Goal: Task Accomplishment & Management: Manage account settings

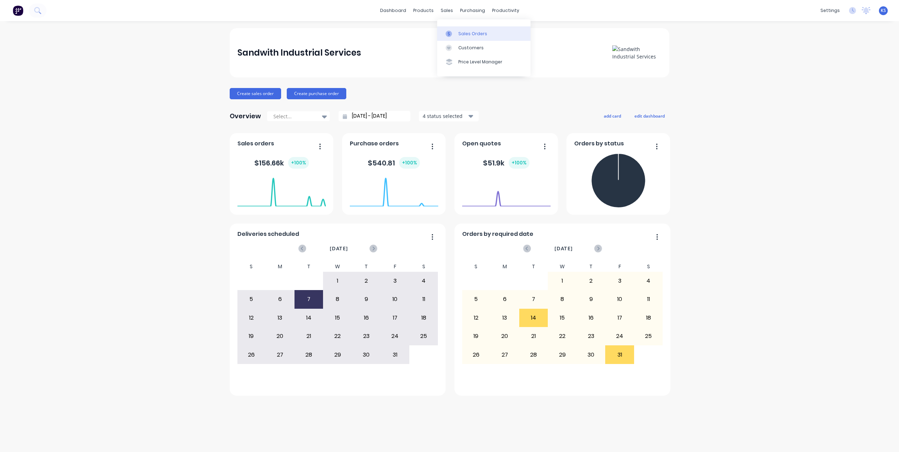
click at [465, 34] on div "Sales Orders" at bounding box center [472, 34] width 29 height 6
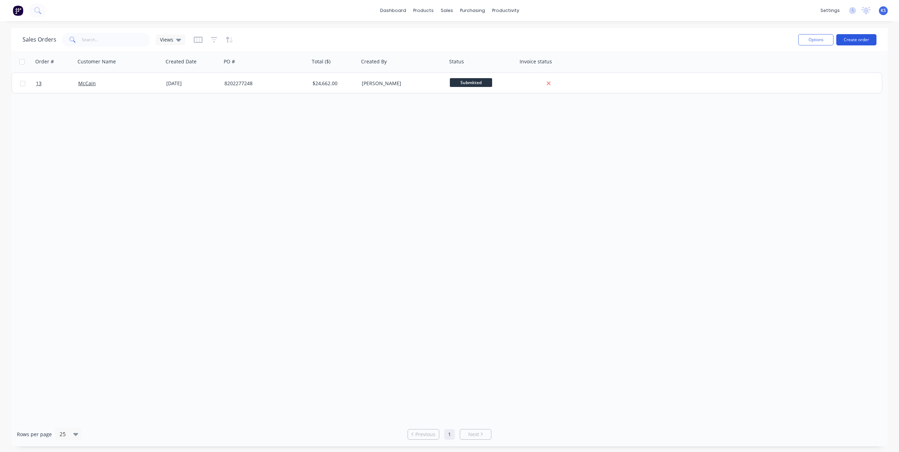
click at [857, 39] on button "Create order" at bounding box center [857, 39] width 40 height 11
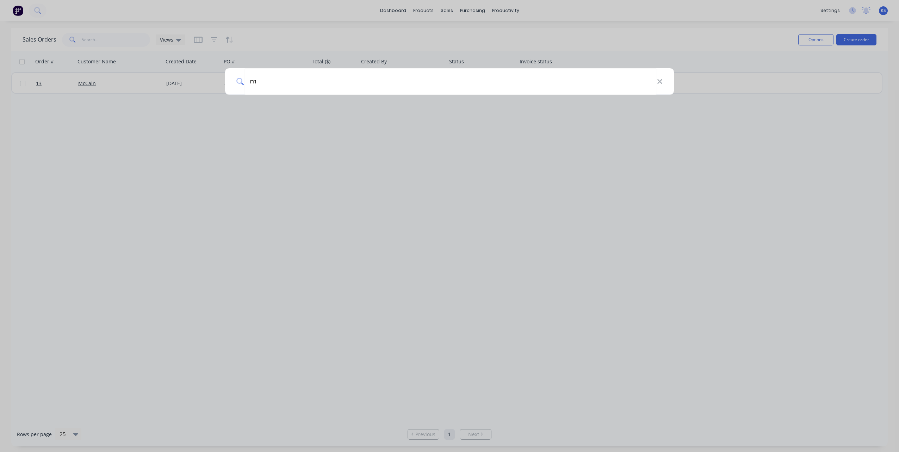
type input "mc"
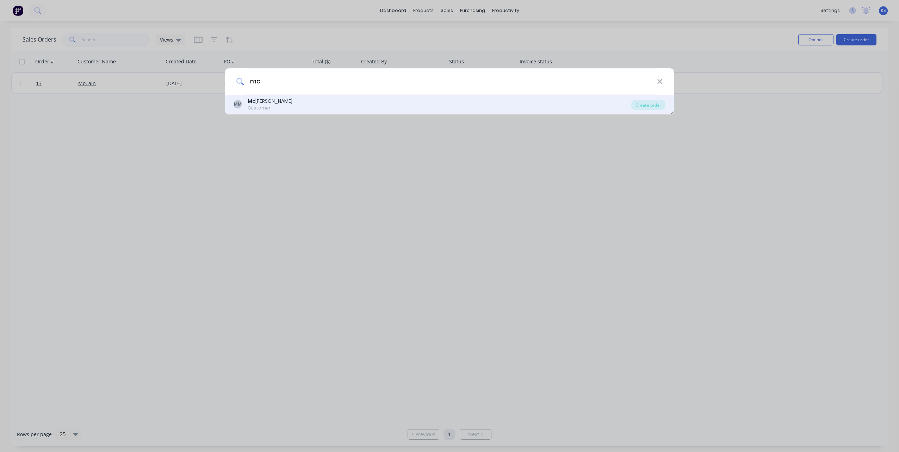
click at [254, 102] on b "Mc" at bounding box center [252, 101] width 8 height 7
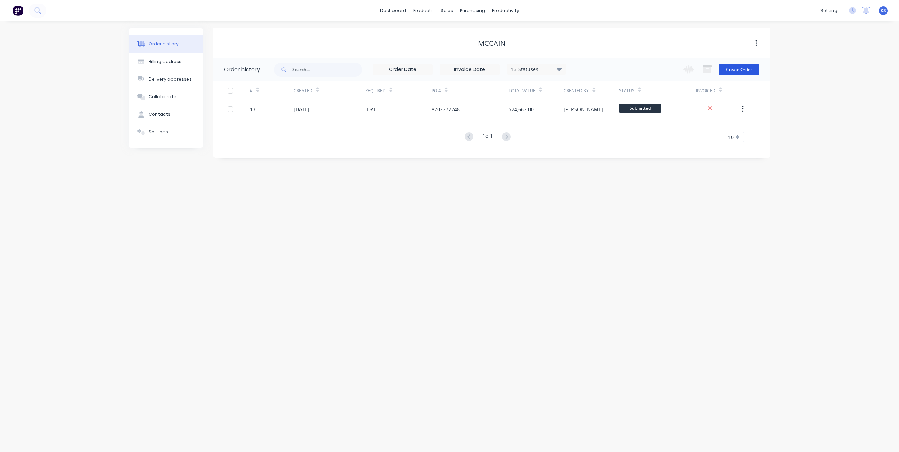
click at [734, 70] on button "Create Order" at bounding box center [739, 69] width 41 height 11
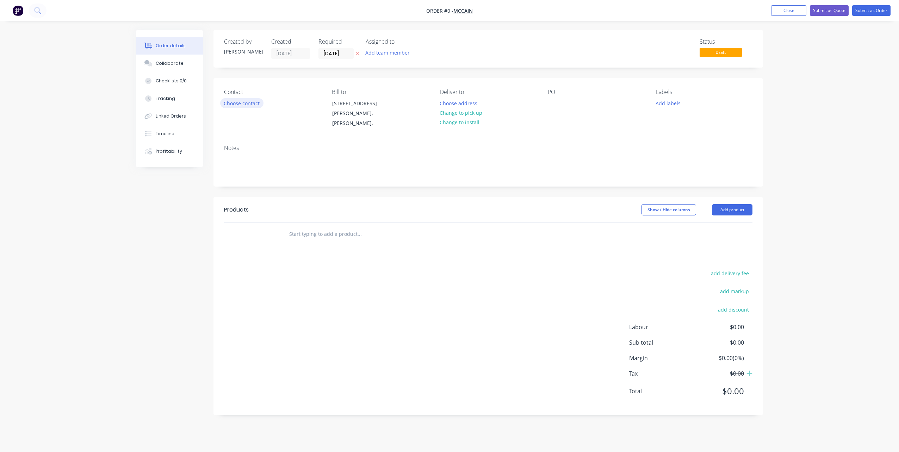
click at [229, 101] on button "Choose contact" at bounding box center [241, 103] width 43 height 10
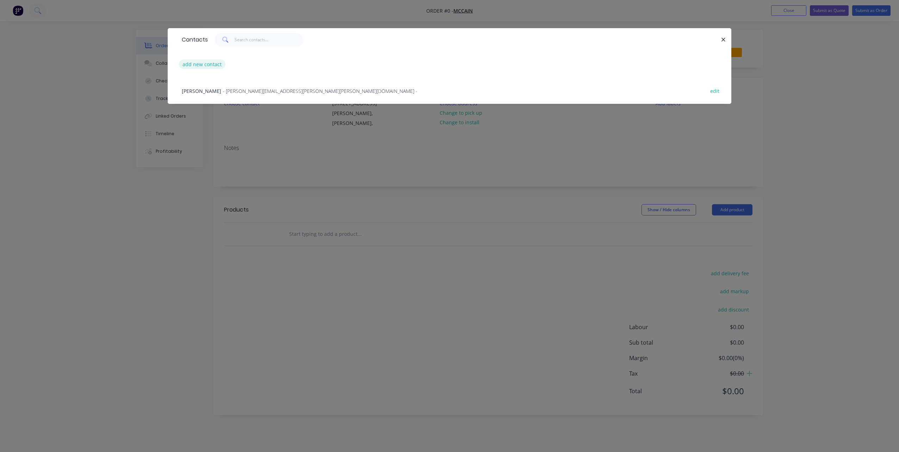
click at [193, 62] on button "add new contact" at bounding box center [202, 65] width 47 height 10
select select "AU"
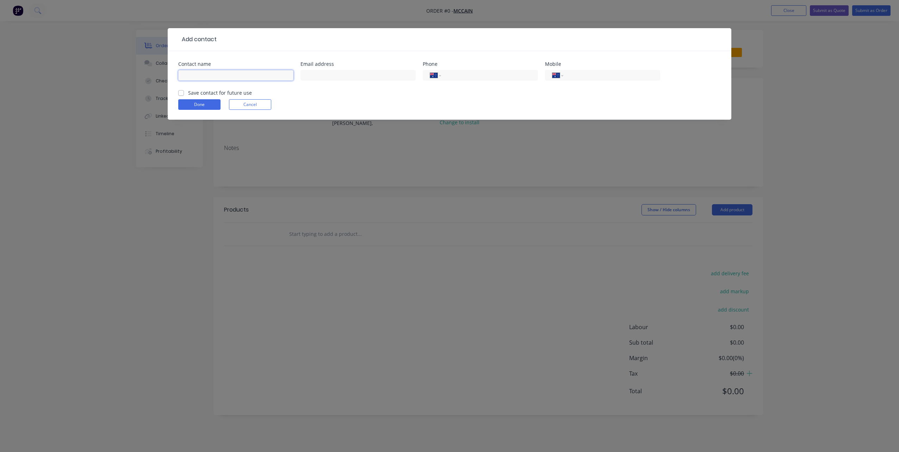
click at [203, 75] on input "text" at bounding box center [235, 75] width 115 height 11
type input "Jake Osborne"
type input "[PERSON_NAME][EMAIL_ADDRESS][PERSON_NAME][PERSON_NAME][DOMAIN_NAME]"
click at [196, 94] on label "Save contact for future use" at bounding box center [220, 92] width 64 height 7
click at [184, 94] on input "Save contact for future use" at bounding box center [181, 92] width 6 height 7
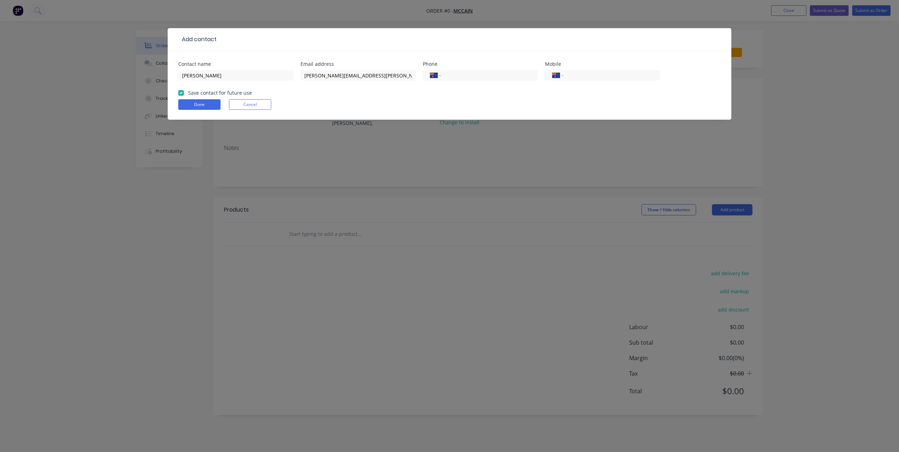
checkbox input "true"
click at [191, 104] on button "Done" at bounding box center [199, 104] width 42 height 11
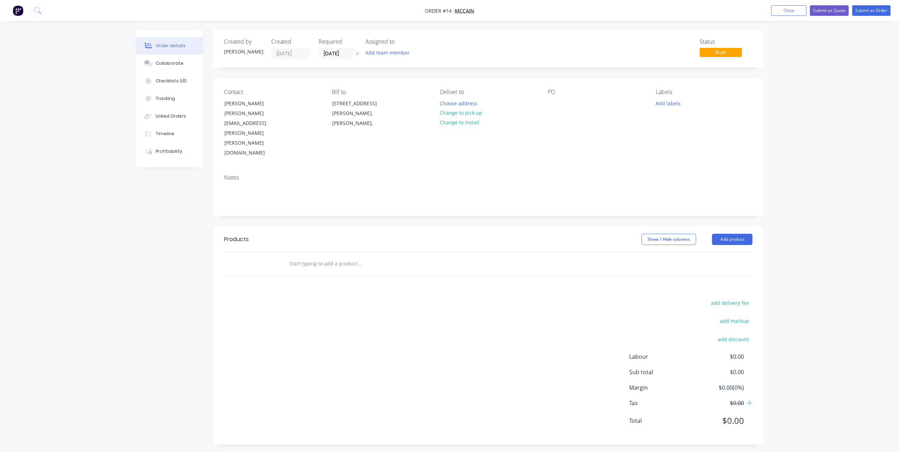
drag, startPoint x: 276, startPoint y: 229, endPoint x: 326, endPoint y: 229, distance: 50.0
click at [277, 253] on div at bounding box center [259, 264] width 42 height 23
click at [326, 257] on input "text" at bounding box center [359, 264] width 141 height 14
type input "Main Fryer Access Steps Support Legs"
click at [736, 234] on button "Add product" at bounding box center [732, 239] width 41 height 11
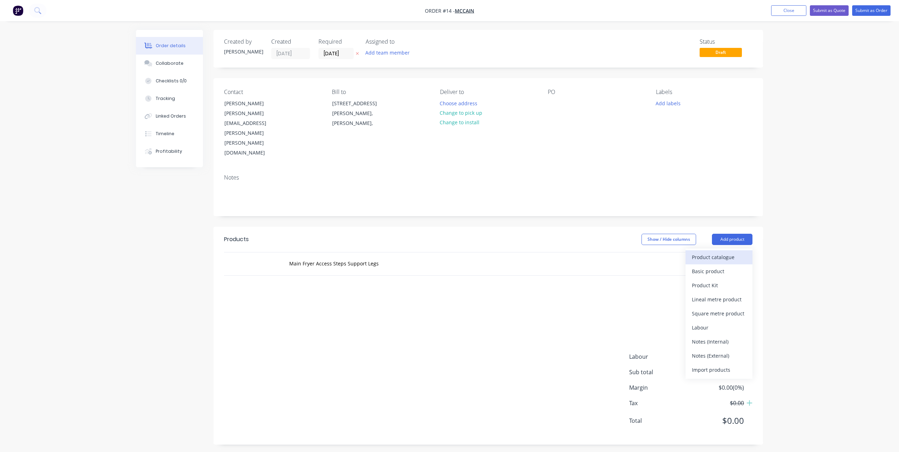
click at [721, 252] on div "Product catalogue" at bounding box center [719, 257] width 54 height 10
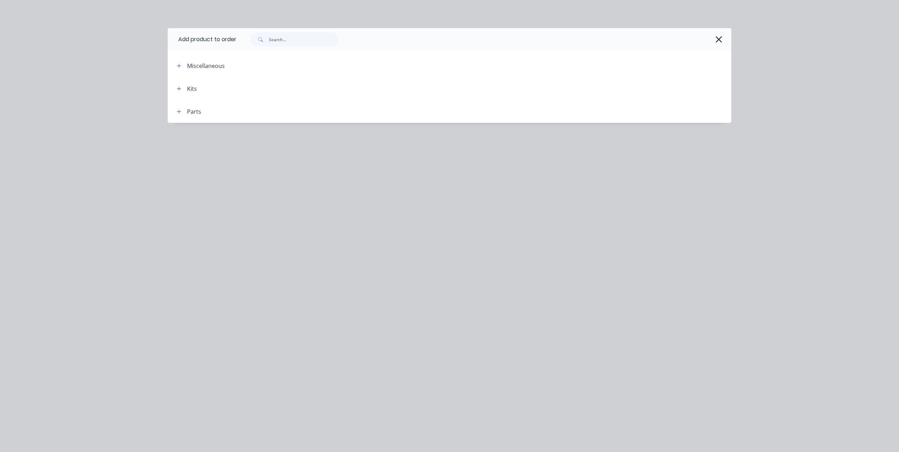
click at [190, 91] on div "Kits" at bounding box center [192, 89] width 10 height 8
click at [179, 89] on icon "button" at bounding box center [179, 89] width 4 height 4
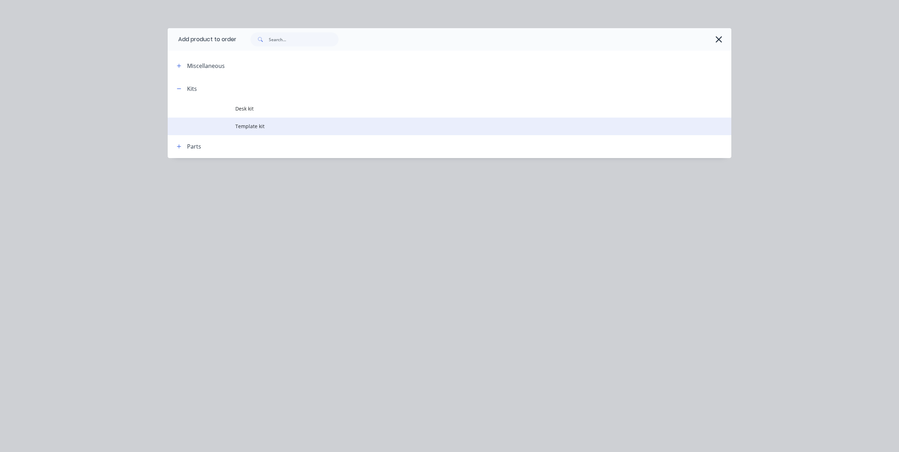
click at [258, 128] on span "Template kit" at bounding box center [433, 126] width 397 height 7
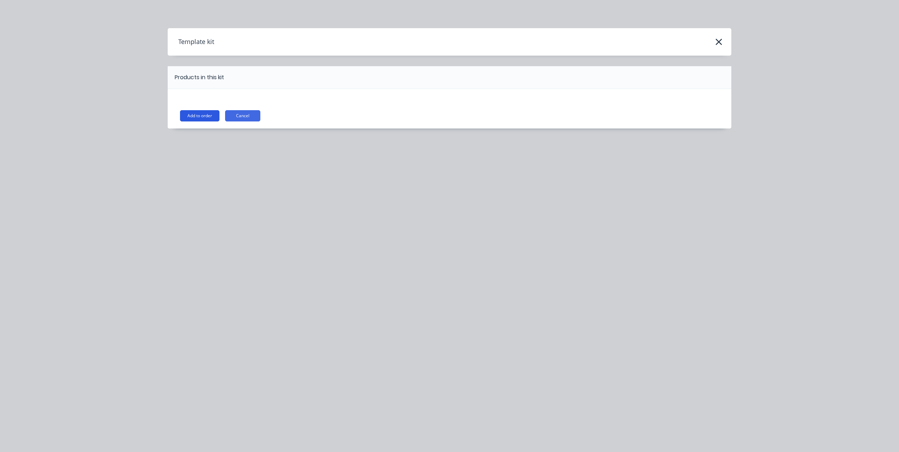
click at [215, 116] on button "Add to order" at bounding box center [199, 115] width 39 height 11
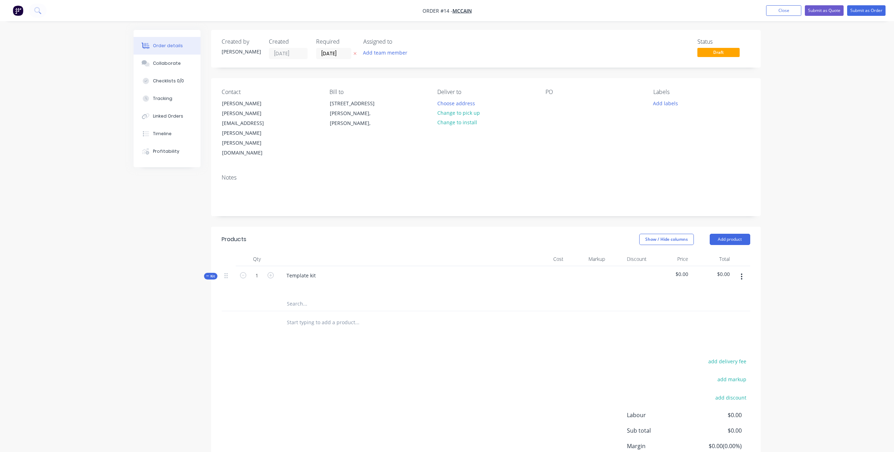
click at [308, 316] on input "text" at bounding box center [357, 323] width 141 height 14
click at [307, 297] on input "text" at bounding box center [357, 304] width 141 height 14
type input "Main"
drag, startPoint x: 315, startPoint y: 236, endPoint x: 278, endPoint y: 233, distance: 37.1
click at [278, 266] on div "Template kit" at bounding box center [401, 281] width 247 height 31
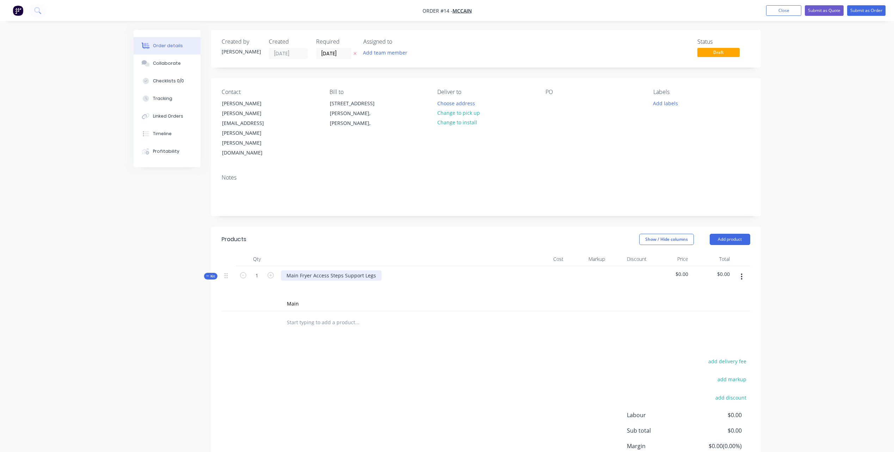
click at [293, 271] on div "Main Fryer Access Steps Support Legs" at bounding box center [331, 276] width 101 height 10
click at [292, 281] on div at bounding box center [292, 286] width 11 height 10
click at [296, 297] on input "Main" at bounding box center [357, 304] width 141 height 14
click at [287, 297] on input "Main" at bounding box center [357, 304] width 141 height 14
click at [288, 297] on input "Main" at bounding box center [357, 304] width 141 height 14
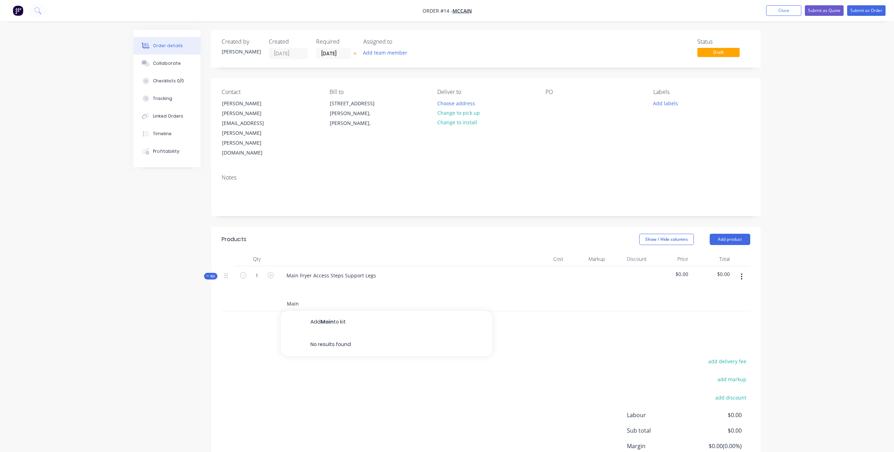
click at [288, 297] on input "Main" at bounding box center [357, 304] width 141 height 14
type input "abc"
click at [330, 311] on button "Add abc to kit" at bounding box center [386, 322] width 211 height 23
click at [554, 297] on div "$0.00" at bounding box center [546, 313] width 42 height 32
type input "$50.00"
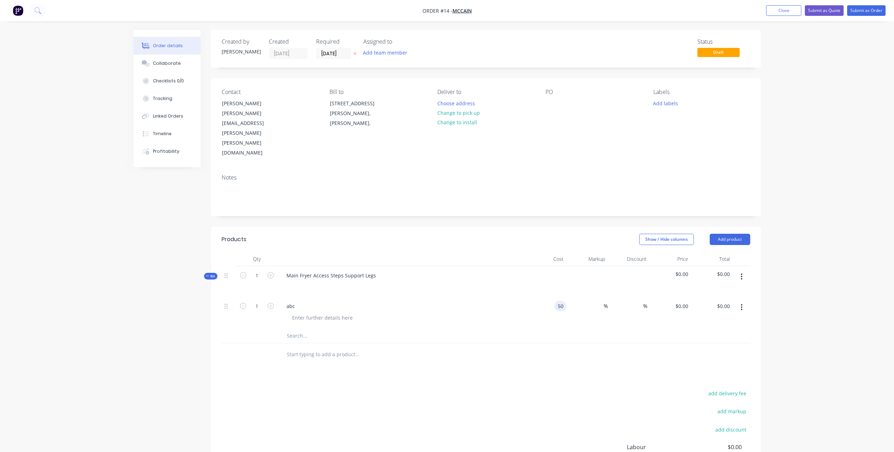
type input "$50.00"
click at [214, 274] on span "Kit" at bounding box center [210, 276] width 9 height 5
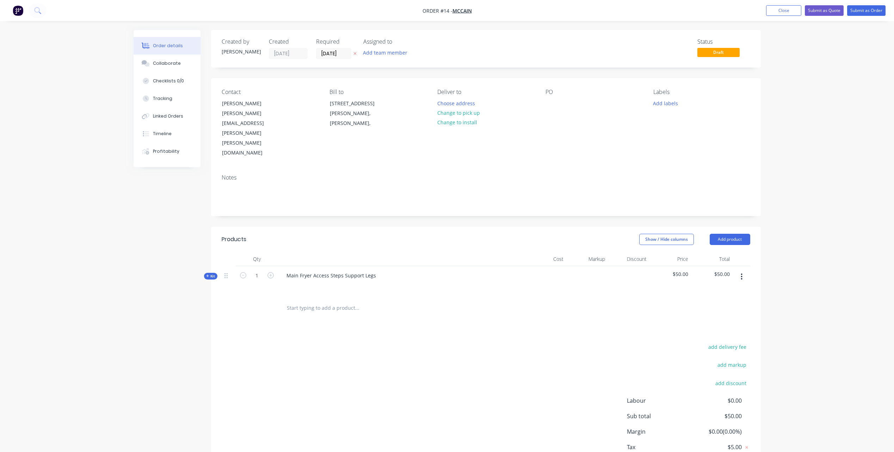
click at [213, 274] on span "Kit" at bounding box center [210, 276] width 9 height 5
click at [295, 329] on input "text" at bounding box center [357, 336] width 141 height 14
click at [290, 348] on input "text" at bounding box center [357, 355] width 141 height 14
click at [291, 301] on div "abc" at bounding box center [291, 306] width 20 height 10
click at [554, 301] on div "50 $50.00" at bounding box center [555, 306] width 22 height 10
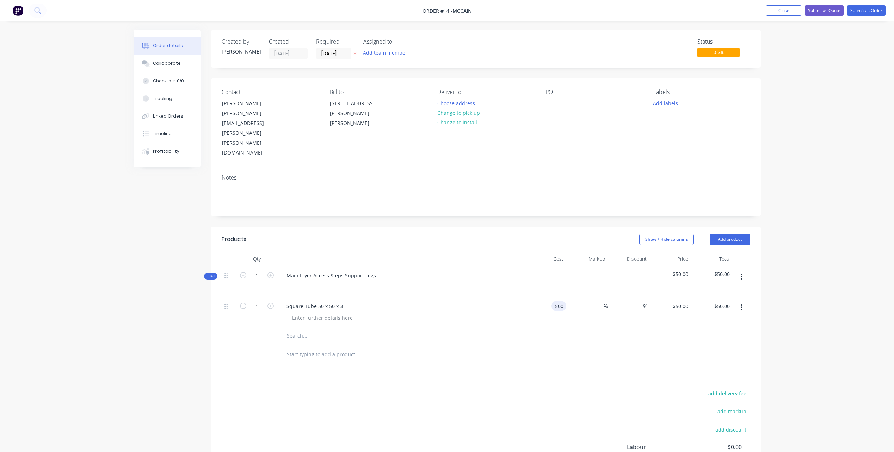
type input "$500.00"
click at [300, 329] on input "text" at bounding box center [357, 336] width 141 height 14
type input "Labour"
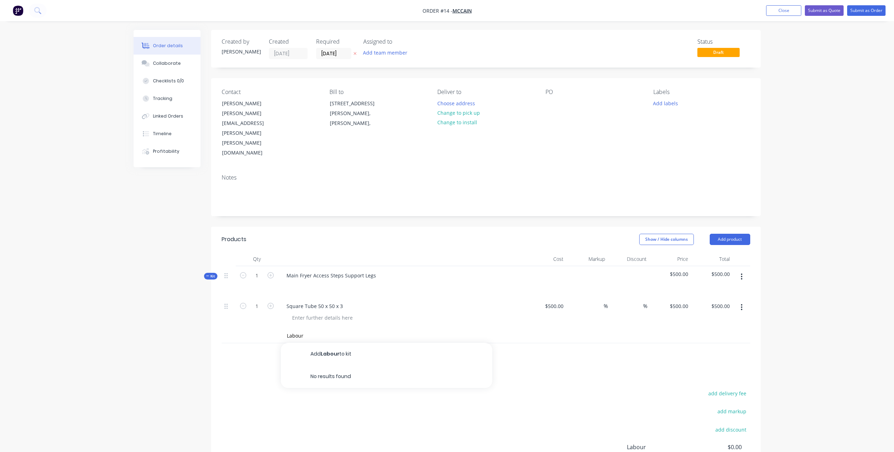
click at [742, 274] on icon "button" at bounding box center [741, 277] width 1 height 6
click at [731, 290] on div "Add product to kit" at bounding box center [717, 295] width 54 height 10
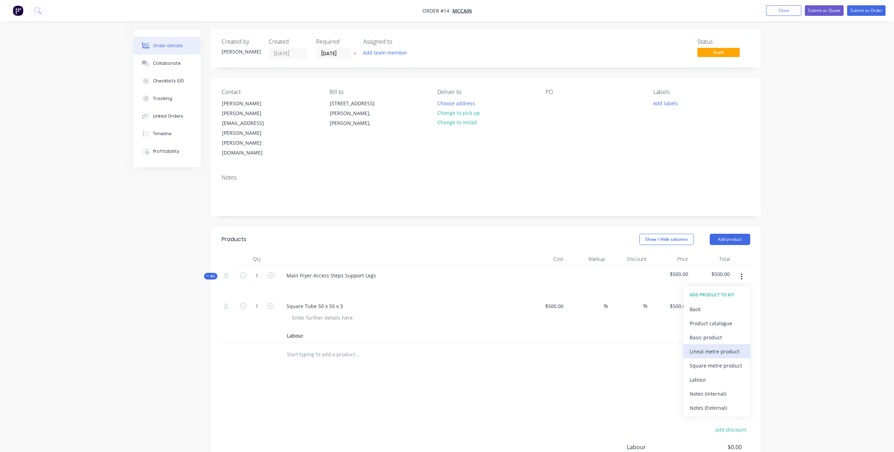
click at [720, 347] on div "Lineal metre product" at bounding box center [717, 352] width 54 height 10
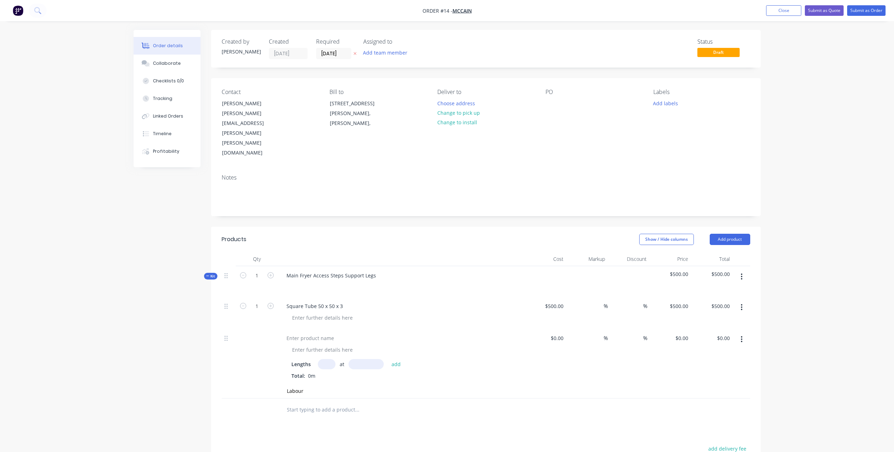
click at [740, 271] on button "button" at bounding box center [741, 277] width 17 height 13
click at [727, 290] on div "Add product to kit" at bounding box center [717, 295] width 54 height 10
click at [714, 375] on div "Labour" at bounding box center [717, 380] width 54 height 10
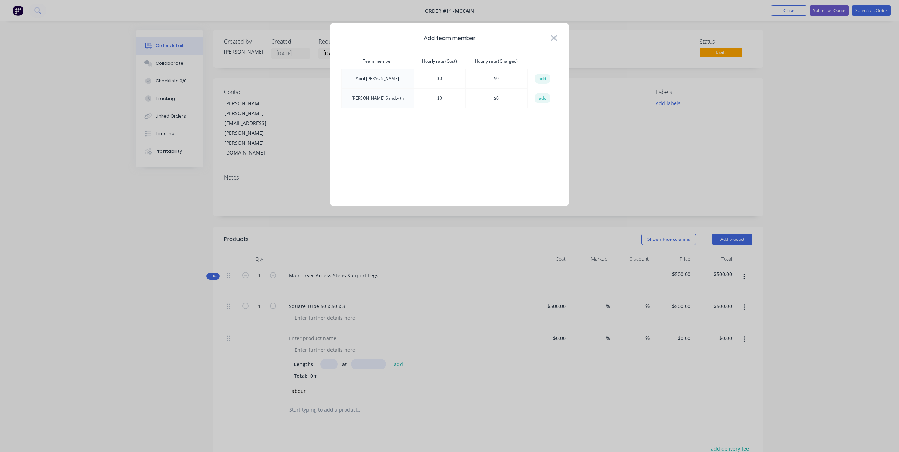
click at [557, 36] on icon at bounding box center [554, 38] width 6 height 6
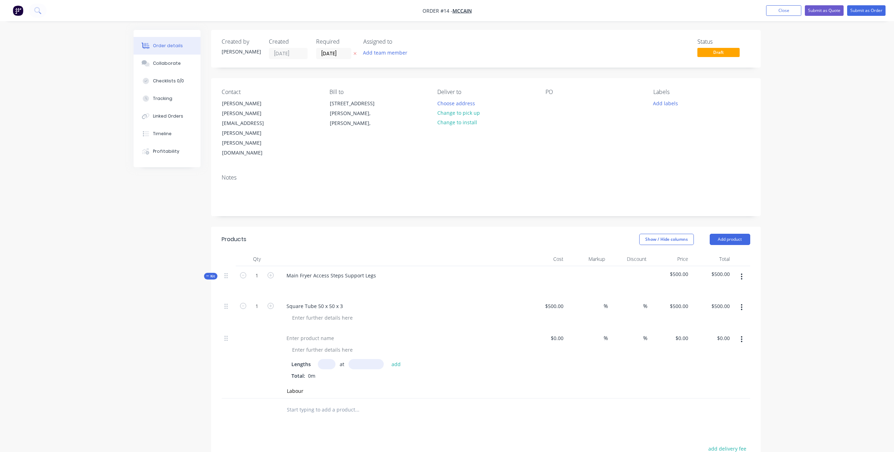
click at [743, 271] on button "button" at bounding box center [741, 277] width 17 height 13
click at [720, 290] on div "Add product to kit" at bounding box center [717, 295] width 54 height 10
click at [708, 375] on div "Labour" at bounding box center [717, 380] width 54 height 10
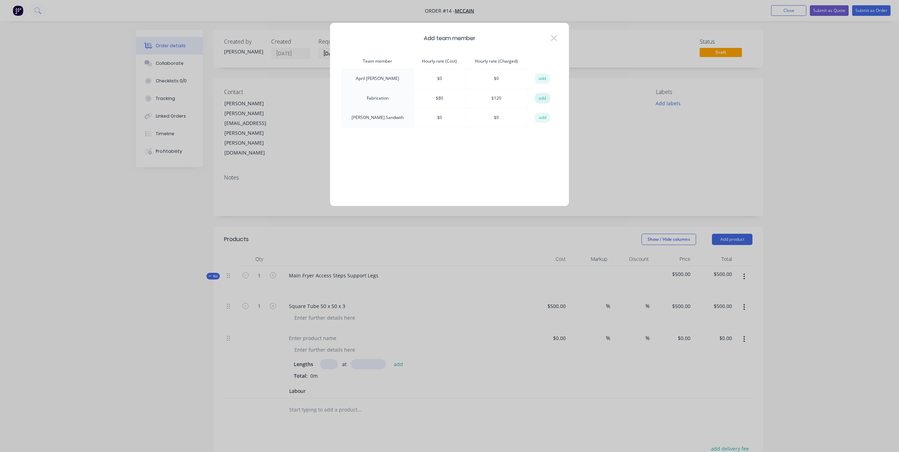
click at [542, 99] on button "add" at bounding box center [543, 98] width 16 height 11
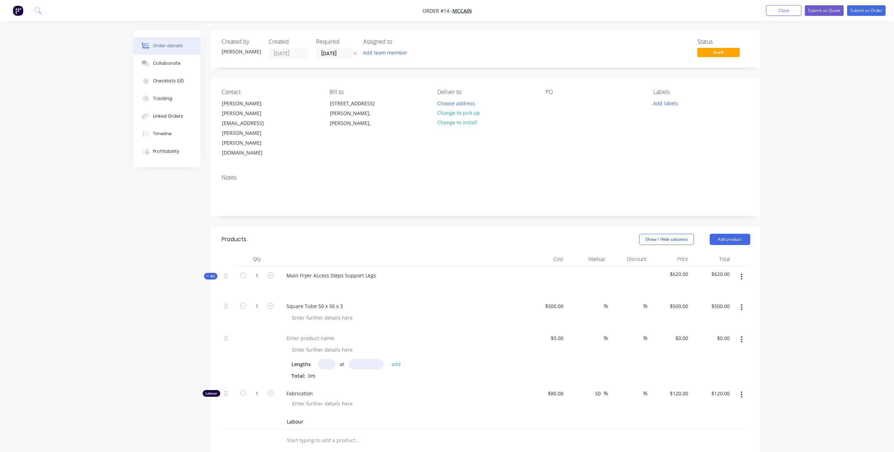
click at [321, 359] on input "text" at bounding box center [327, 364] width 18 height 10
click at [313, 333] on div at bounding box center [310, 338] width 59 height 10
drag, startPoint x: 325, startPoint y: 322, endPoint x: 366, endPoint y: 322, distance: 40.5
click at [327, 359] on input "text" at bounding box center [327, 364] width 18 height 10
type input "3"
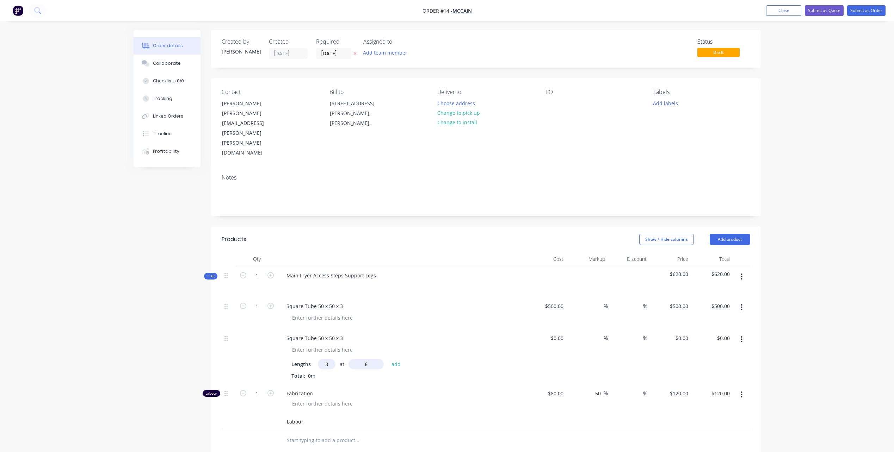
type input "6mm"
click at [373, 359] on input "6mm" at bounding box center [366, 364] width 35 height 10
click at [362, 359] on input "6mm" at bounding box center [366, 364] width 35 height 10
type input "6000mm"
click at [398, 359] on button "add" at bounding box center [396, 364] width 17 height 10
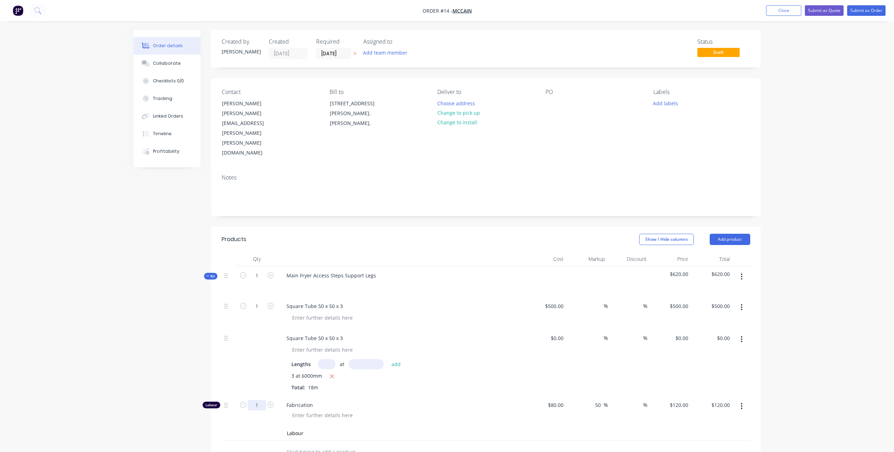
click at [255, 400] on input "1" at bounding box center [257, 405] width 18 height 11
type input "16"
type input "$1,920.00"
click at [740, 271] on button "button" at bounding box center [741, 277] width 17 height 13
click at [731, 290] on div "Add product to kit" at bounding box center [717, 295] width 54 height 10
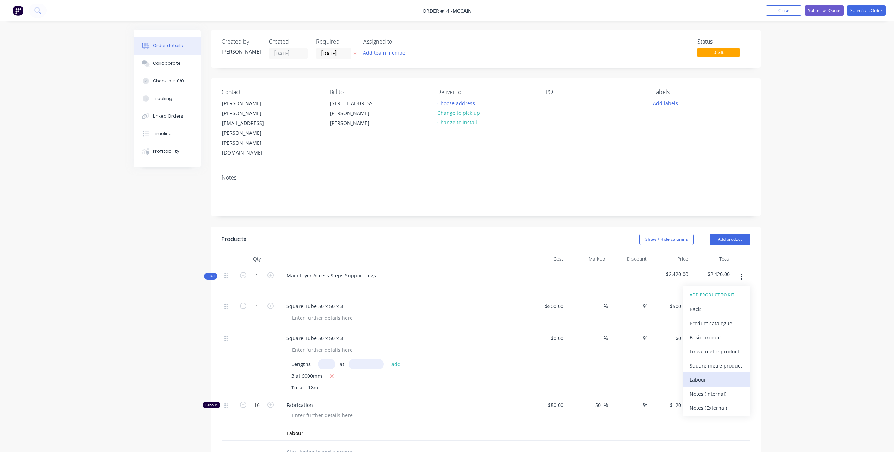
click at [696, 375] on div "Labour" at bounding box center [717, 380] width 54 height 10
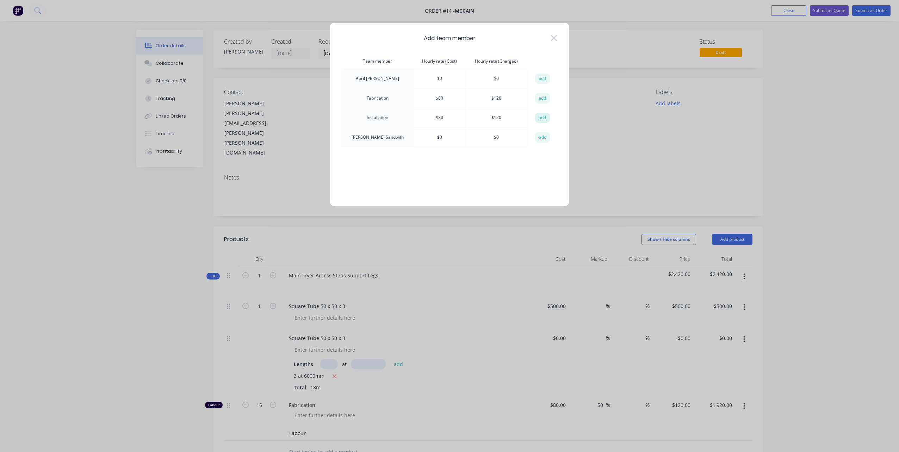
click at [541, 118] on button "add" at bounding box center [543, 118] width 16 height 11
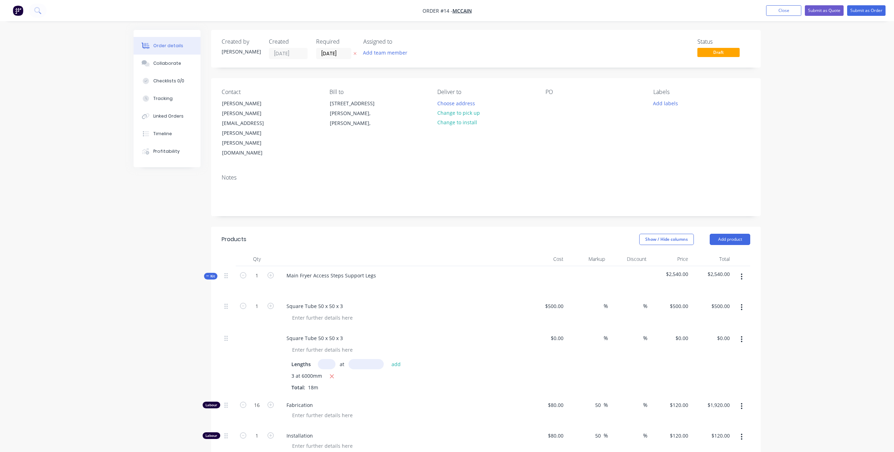
scroll to position [70, 0]
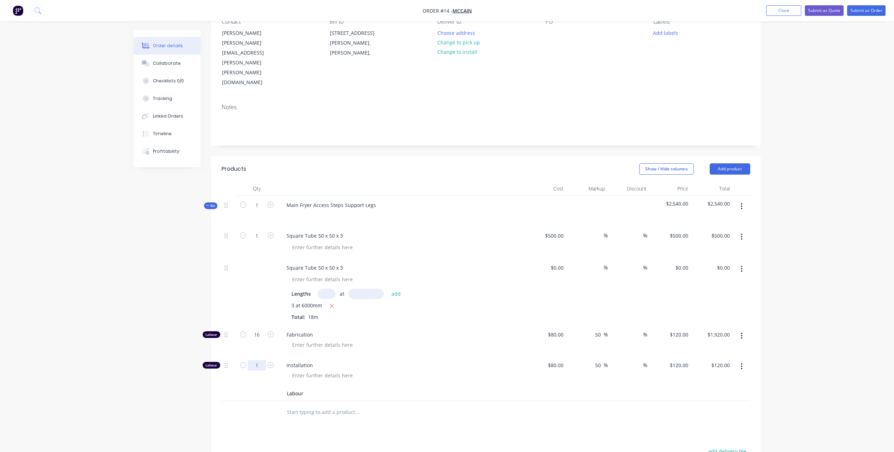
click at [263, 361] on input "1" at bounding box center [257, 366] width 18 height 11
type input "6"
type input "$720.00"
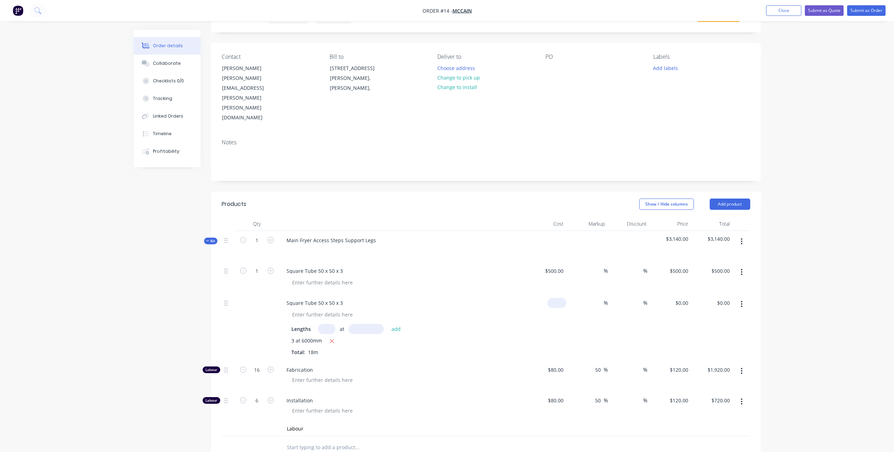
click at [558, 298] on input at bounding box center [558, 303] width 16 height 10
type input "$20.00"
click at [718, 298] on input "360.00" at bounding box center [722, 303] width 22 height 10
type input "500"
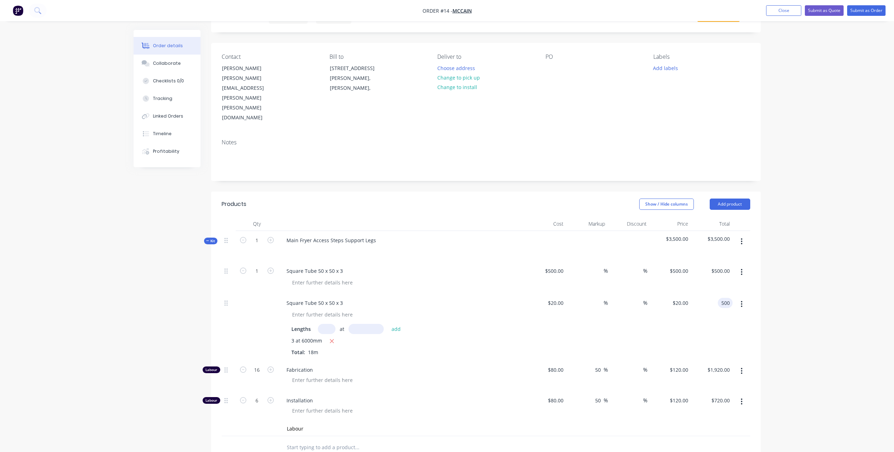
type input "38.89"
type input "$27.7778"
type input "$500.00"
click at [553, 294] on div "20 $20.00" at bounding box center [546, 327] width 42 height 67
click at [741, 269] on icon "button" at bounding box center [742, 273] width 2 height 8
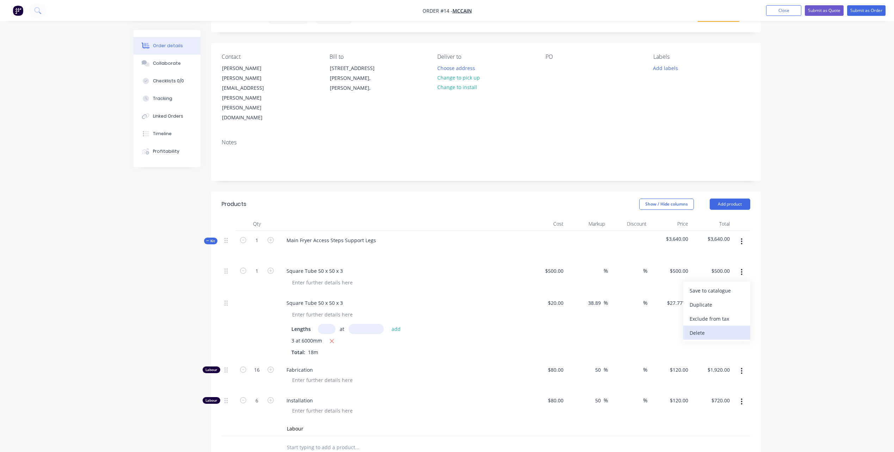
click at [693, 328] on div "Delete" at bounding box center [717, 333] width 54 height 10
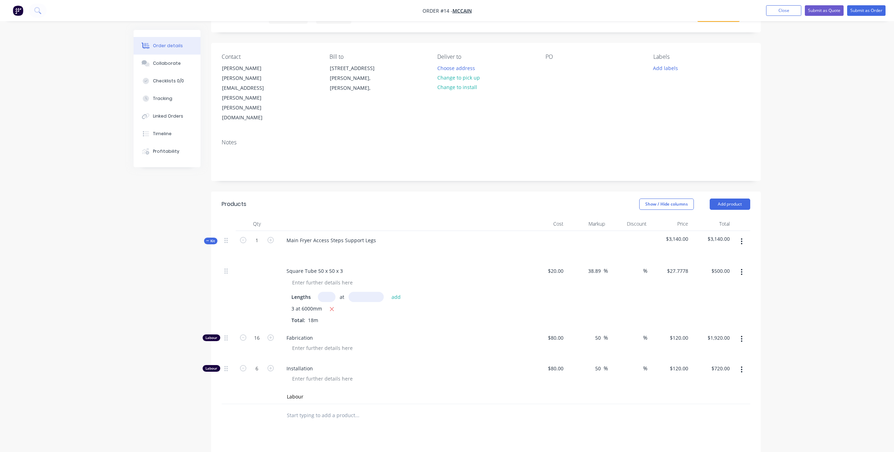
click at [704, 262] on div "$500.00 $500.00" at bounding box center [712, 295] width 42 height 67
type input "20"
click at [559, 266] on input "20" at bounding box center [556, 271] width 19 height 10
type input "$0.00"
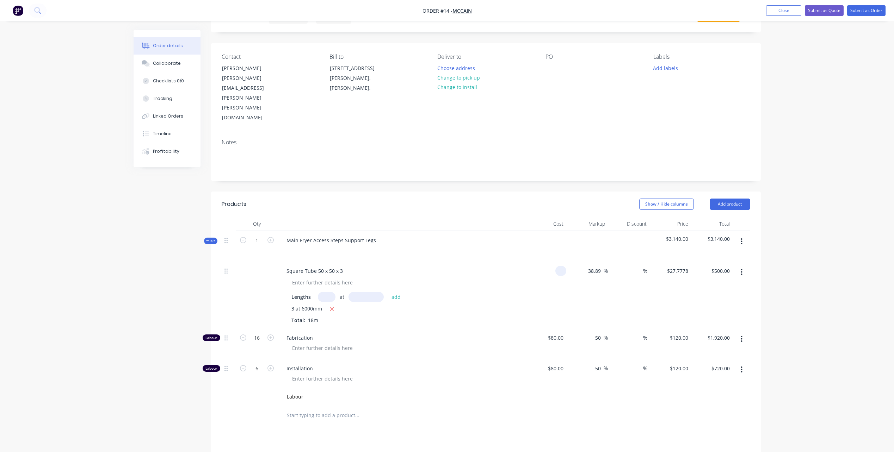
type input "$0.00"
click at [556, 266] on div "0 $0.00" at bounding box center [556, 271] width 19 height 10
type input "$28.00"
type input "$504.00"
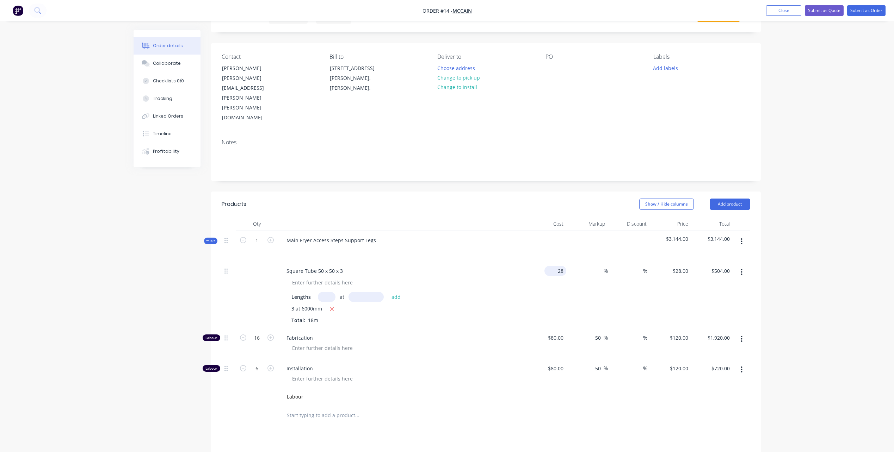
click at [555, 266] on div "28 $28.00" at bounding box center [555, 271] width 22 height 10
type input "$28.00"
click at [617, 262] on div "%" at bounding box center [629, 295] width 42 height 67
click at [677, 262] on div "$28.00 $28.00" at bounding box center [670, 295] width 42 height 67
click at [602, 266] on input at bounding box center [600, 271] width 8 height 10
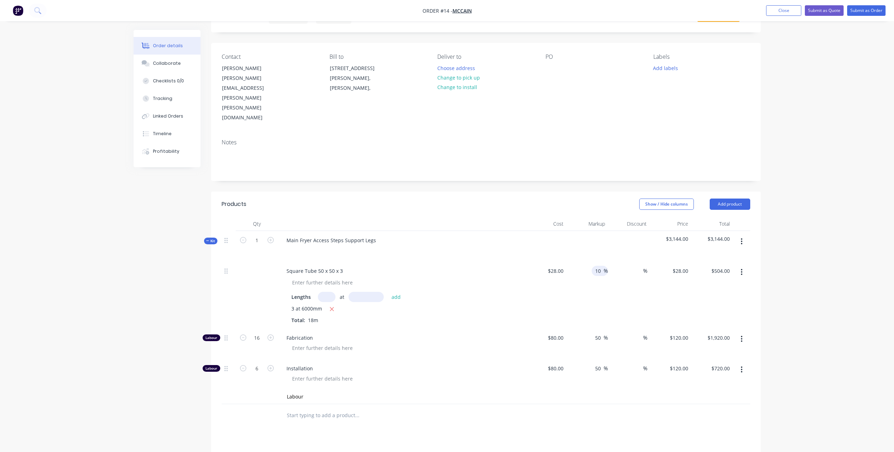
type input "10"
type input "$30.80"
type input "$554.40"
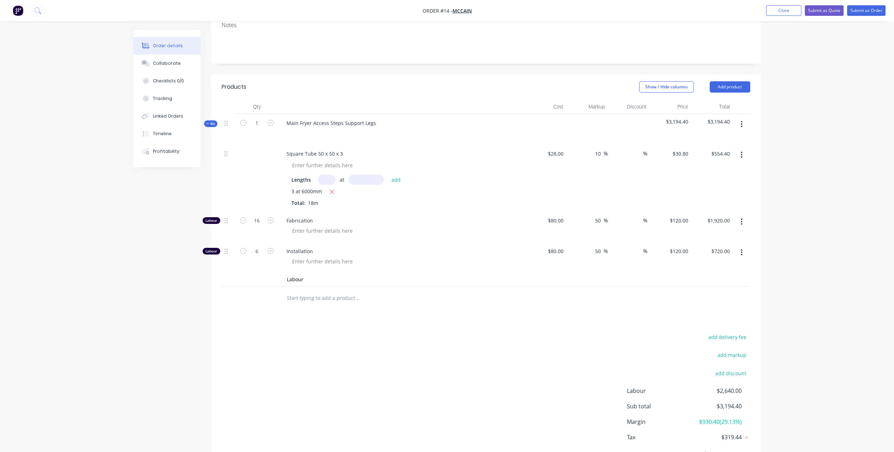
scroll to position [117, 0]
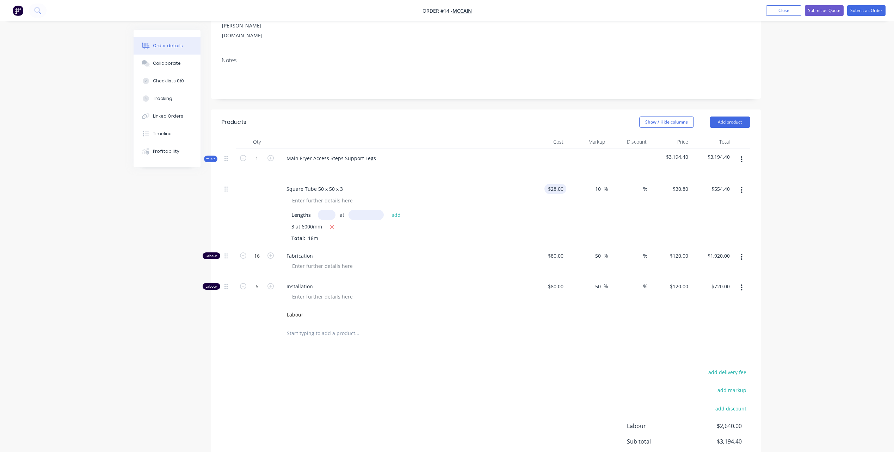
type input "28"
click at [552, 180] on div "28 28" at bounding box center [546, 213] width 42 height 67
type input "$0.00"
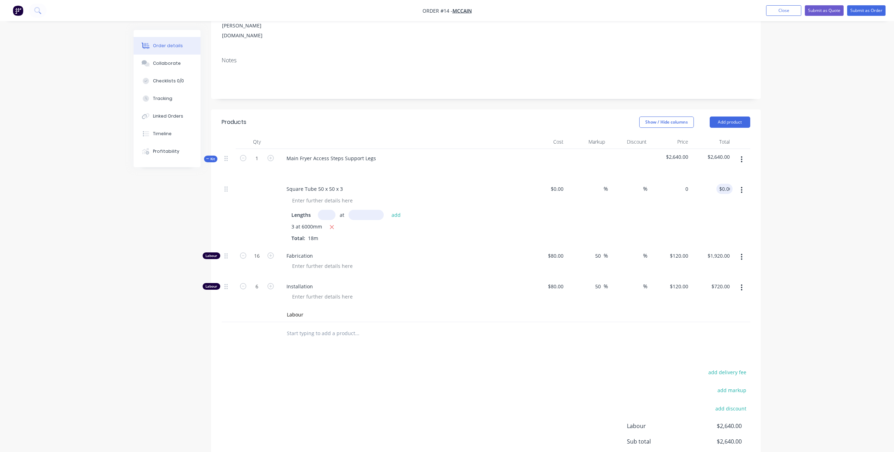
type input "$0.00"
type input "0.00"
type input "0"
type input "$0.00"
click at [675, 180] on div "0 $0.00" at bounding box center [670, 213] width 42 height 67
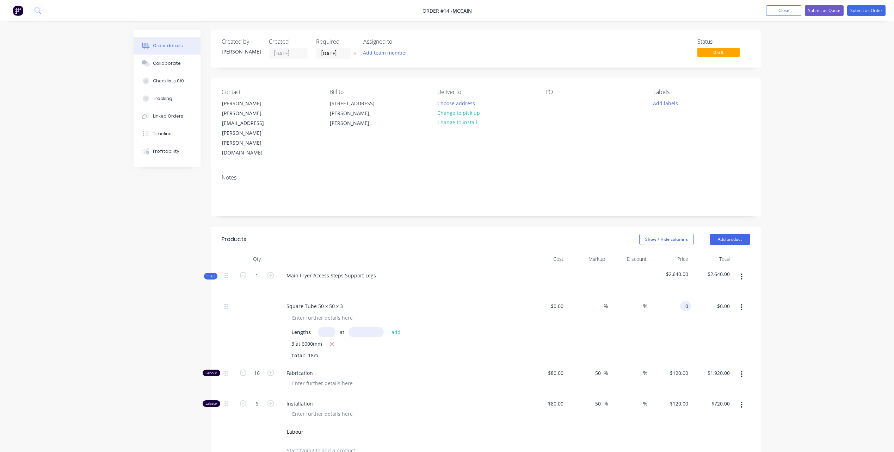
scroll to position [70, 0]
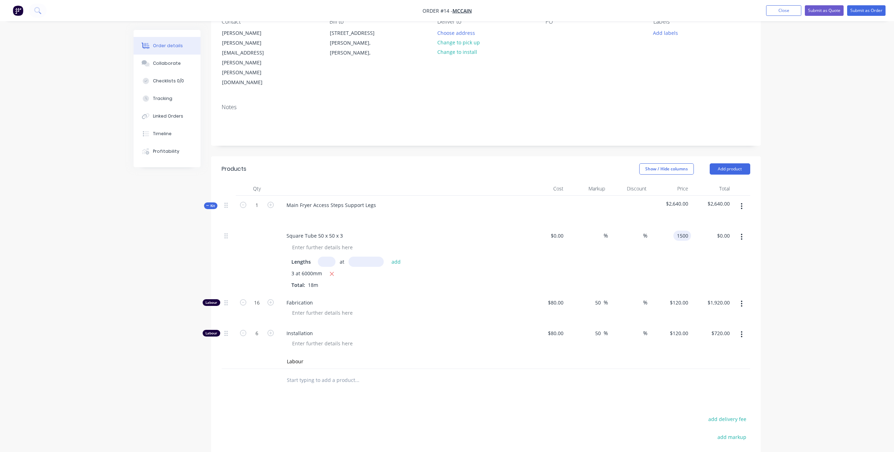
type input "$1,500.00"
type input "$27,000.00"
click at [668, 227] on div "$1,500.00 $1,500.00" at bounding box center [670, 260] width 42 height 67
type input "1500"
drag, startPoint x: 666, startPoint y: 197, endPoint x: 805, endPoint y: 214, distance: 139.5
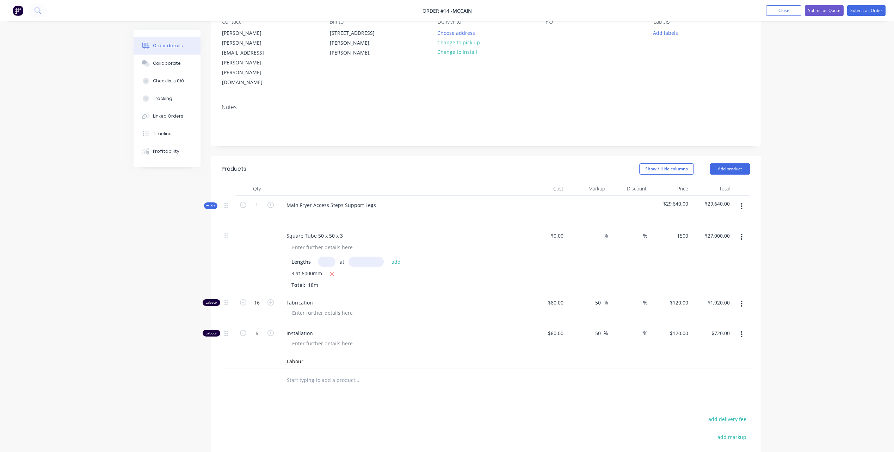
click at [805, 214] on div "Order details Collaborate Checklists 0/0 Tracking Linked Orders Timeline Profit…" at bounding box center [447, 251] width 894 height 642
type input "$0.00"
type input "1500"
type input "83.3333"
type input "$1,500.00"
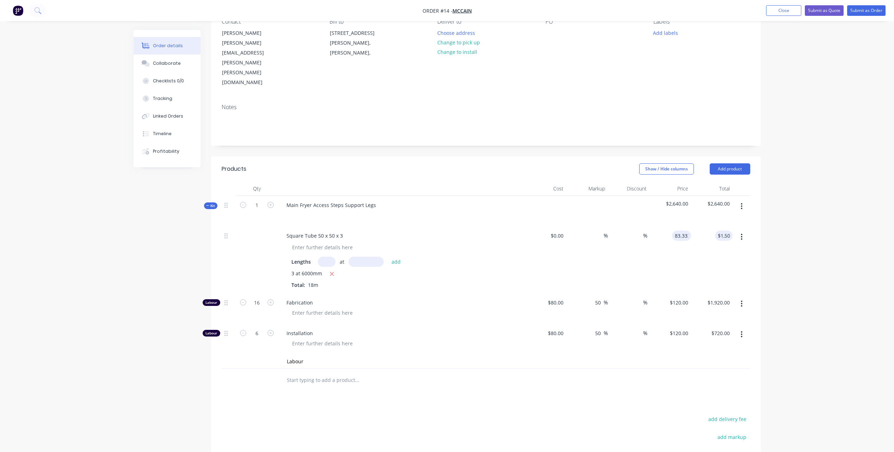
click at [673, 231] on div "83.3333 $0.00" at bounding box center [681, 236] width 19 height 10
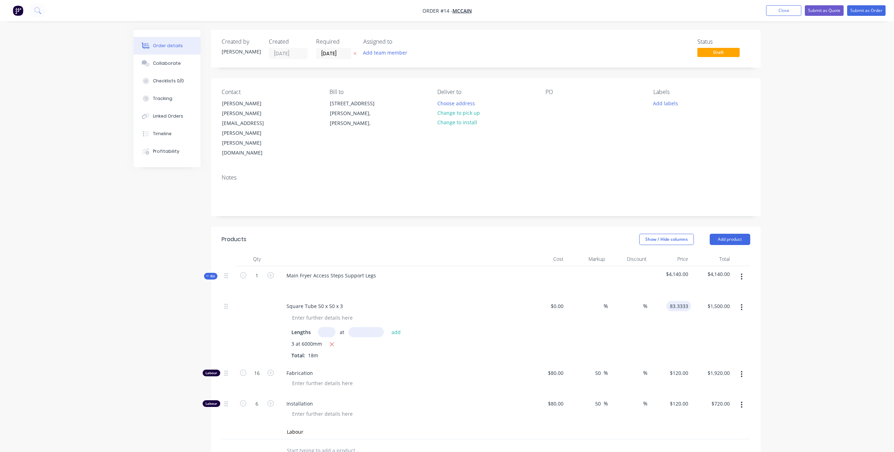
type input "$83.3333"
drag, startPoint x: 567, startPoint y: 306, endPoint x: 575, endPoint y: 300, distance: 9.6
click at [570, 304] on div "%" at bounding box center [587, 330] width 42 height 67
click at [448, 125] on button "Change to install" at bounding box center [456, 123] width 47 height 10
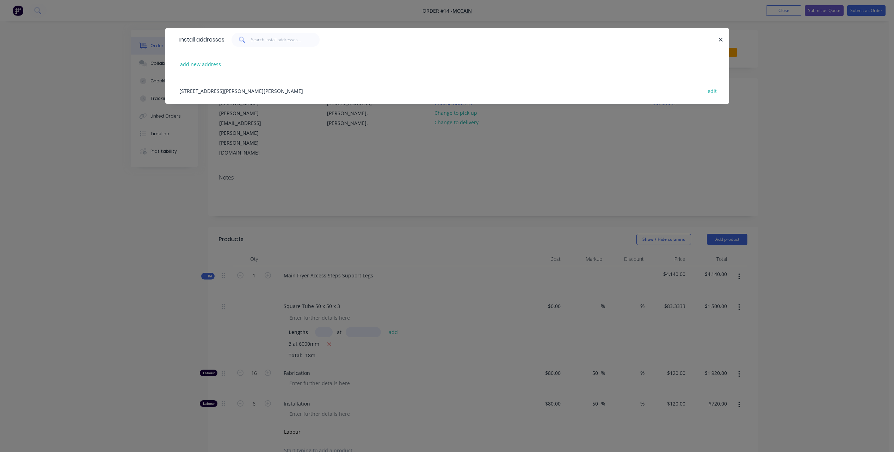
click at [208, 91] on div "1059 Ring Road, Mitchell Park, Victoria, Australia edit" at bounding box center [447, 91] width 543 height 26
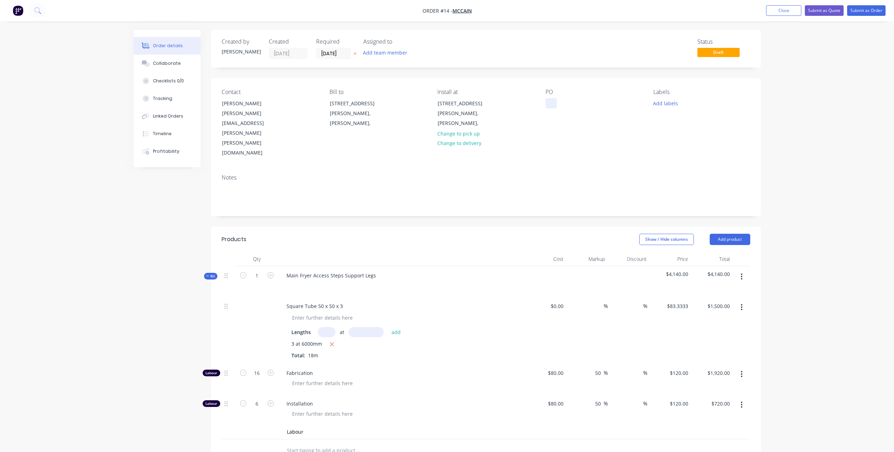
click at [551, 103] on div at bounding box center [551, 103] width 11 height 10
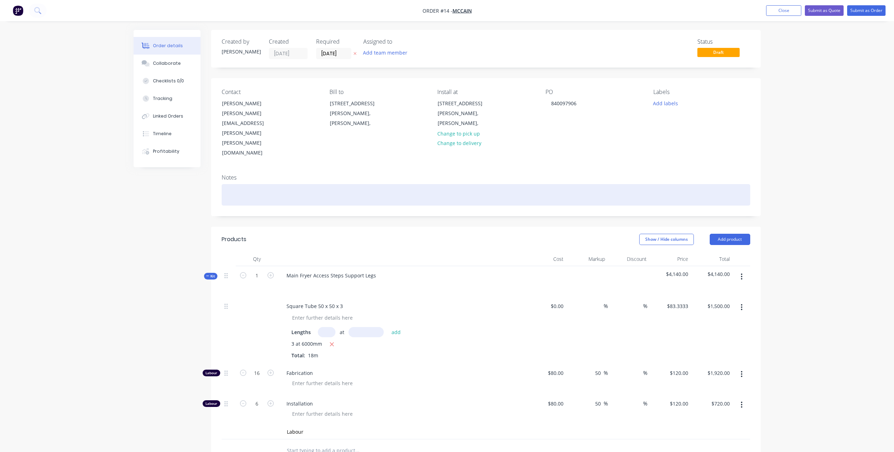
click at [604, 184] on div at bounding box center [486, 194] width 529 height 21
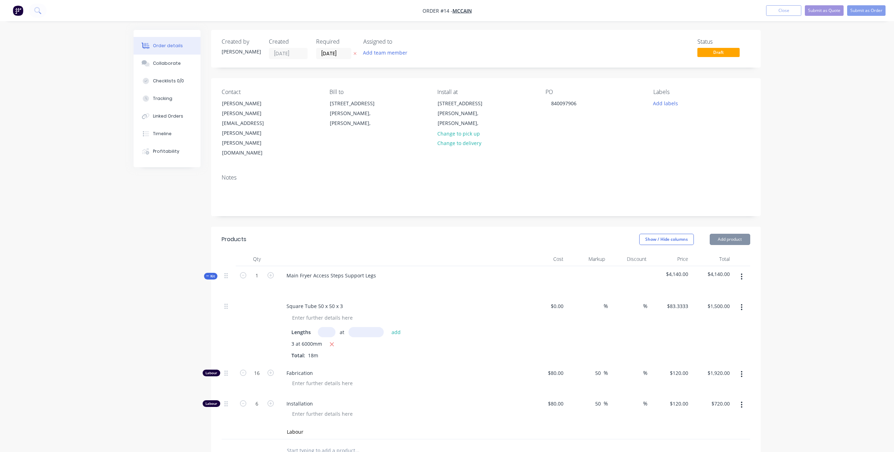
click at [590, 169] on div "Notes" at bounding box center [486, 192] width 550 height 47
click at [864, 10] on button "Submit as Order" at bounding box center [866, 10] width 38 height 11
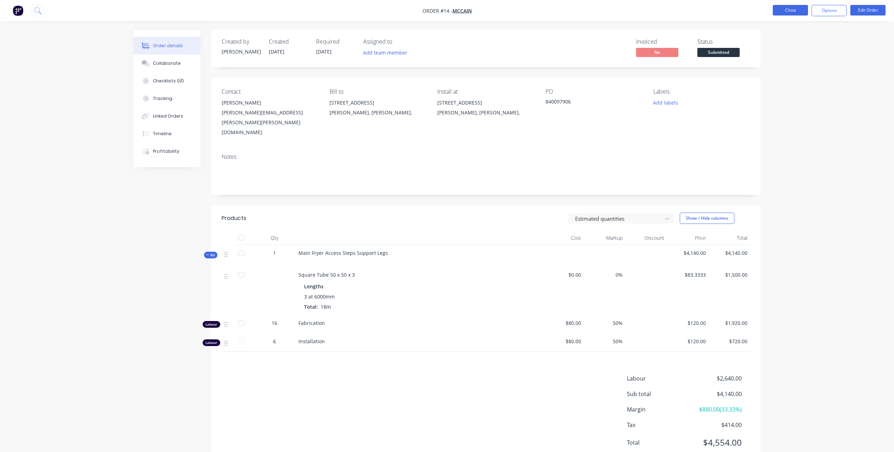
click at [786, 11] on button "Close" at bounding box center [790, 10] width 35 height 11
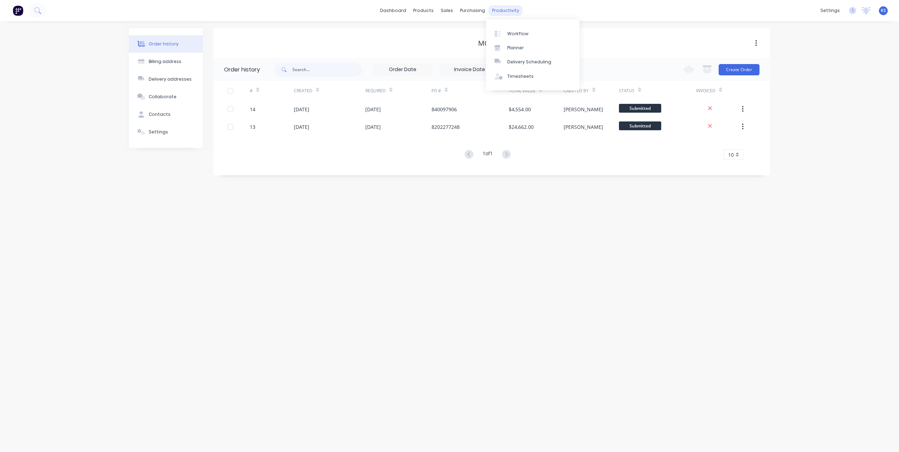
click at [510, 10] on div "productivity" at bounding box center [506, 10] width 34 height 11
click at [513, 37] on div "Workflow" at bounding box center [517, 34] width 21 height 6
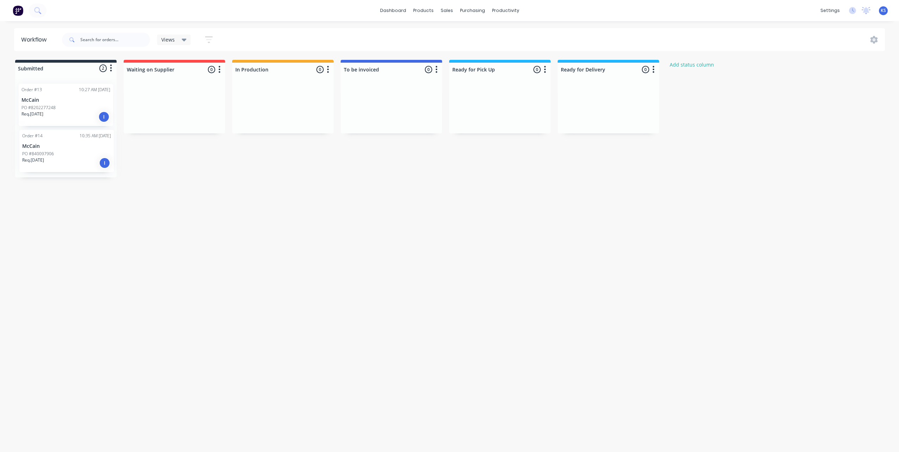
drag, startPoint x: 66, startPoint y: 154, endPoint x: 69, endPoint y: 157, distance: 4.0
click at [69, 157] on div "Order #13 10:27 AM 14/10/25 McCain PO #8202277248 Req. 14/10/25 I Order #14 10:…" at bounding box center [65, 127] width 101 height 99
drag, startPoint x: 41, startPoint y: 112, endPoint x: 257, endPoint y: 112, distance: 215.3
click at [257, 112] on div "Submitted 2 Status colour #273444 hex #273444 Save Cancel Summaries Total order…" at bounding box center [429, 120] width 869 height 121
click at [323, 121] on div "I" at bounding box center [320, 119] width 11 height 11
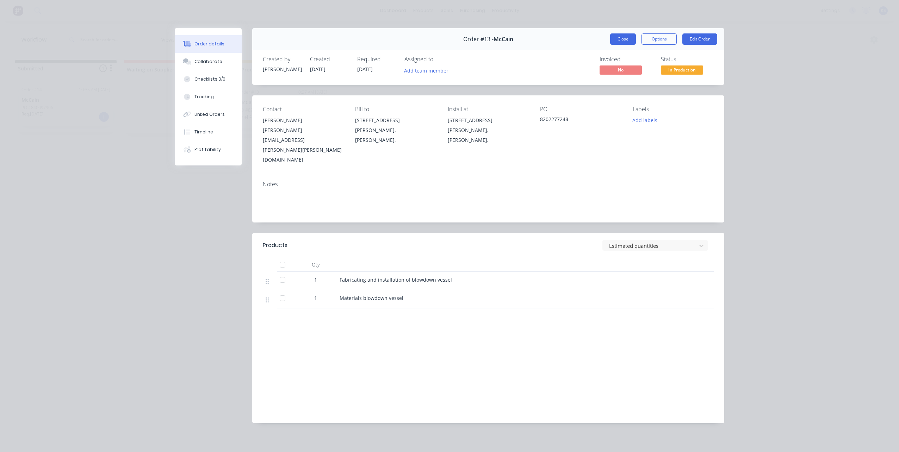
click at [622, 37] on button "Close" at bounding box center [623, 38] width 26 height 11
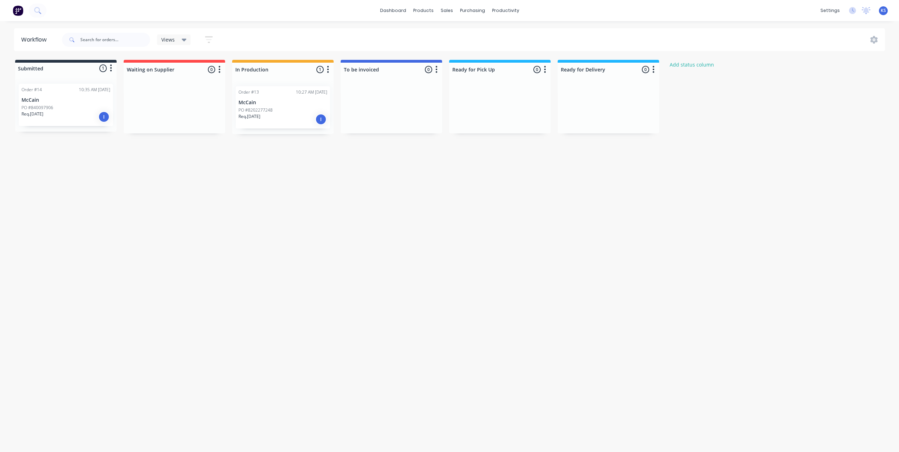
click at [321, 119] on div "I" at bounding box center [320, 119] width 11 height 11
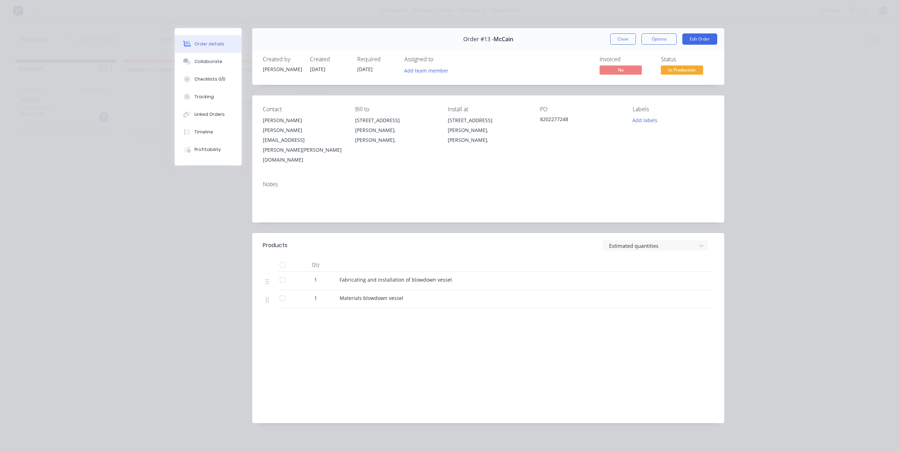
click at [618, 42] on button "Close" at bounding box center [623, 38] width 26 height 11
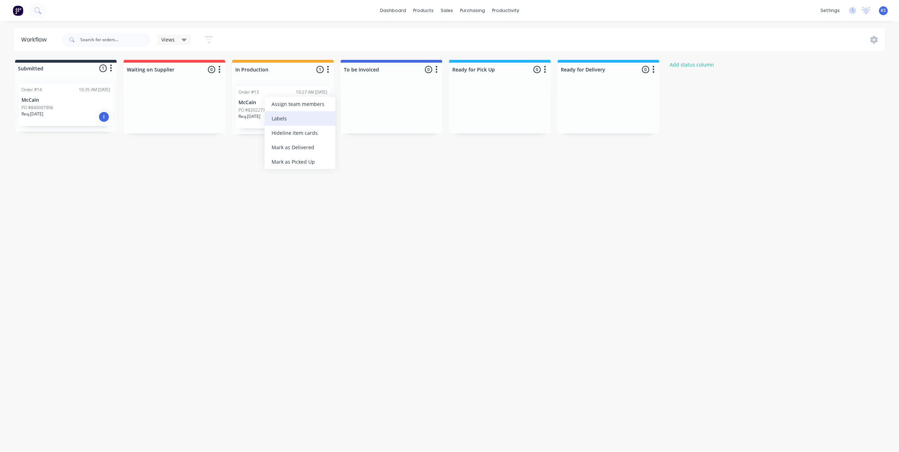
click at [273, 117] on div "Labels" at bounding box center [300, 118] width 71 height 14
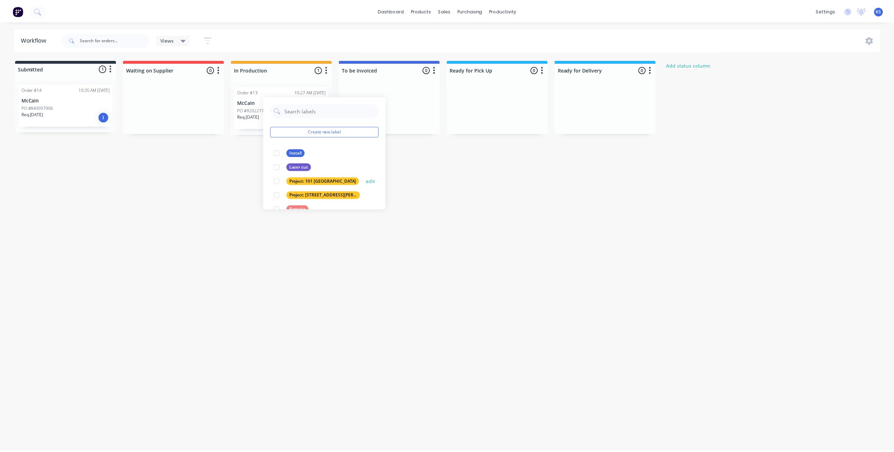
scroll to position [28, 0]
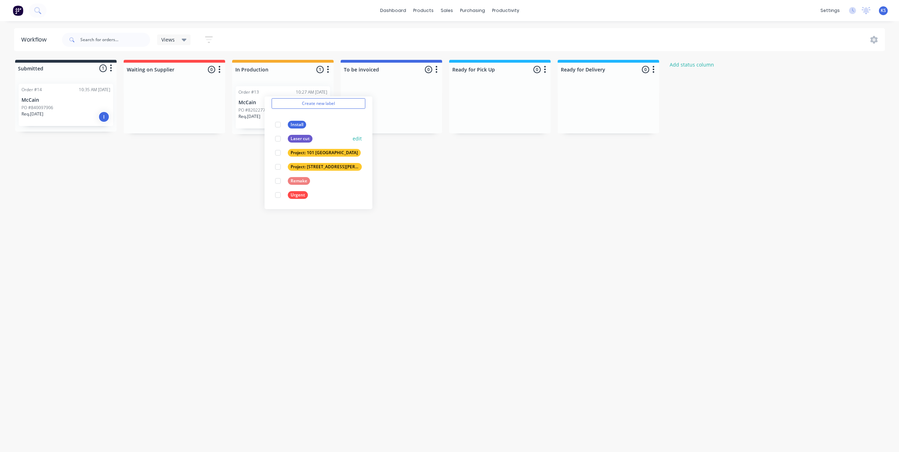
click at [277, 140] on div at bounding box center [278, 139] width 14 height 14
click at [306, 124] on div "Laser cut" at bounding box center [300, 125] width 25 height 8
click at [279, 140] on div at bounding box center [278, 139] width 14 height 14
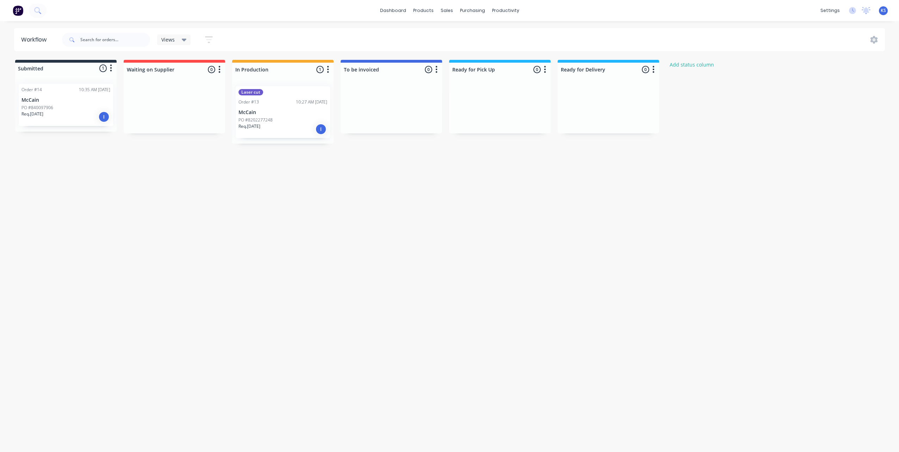
click at [283, 81] on div "Laser cut Order #13 10:27 AM 14/10/25 McCain PO #8202277248 Req. 14/10/25 I" at bounding box center [282, 112] width 101 height 63
click at [294, 102] on div "Assign team members" at bounding box center [307, 102] width 71 height 14
click at [282, 154] on div at bounding box center [284, 154] width 14 height 14
click at [283, 170] on div at bounding box center [284, 168] width 14 height 14
click at [296, 81] on div "Laser cut Order #13 10:27 AM 14/10/25 McCain PO #8202277248 Req. 14/10/25 I" at bounding box center [282, 112] width 101 height 63
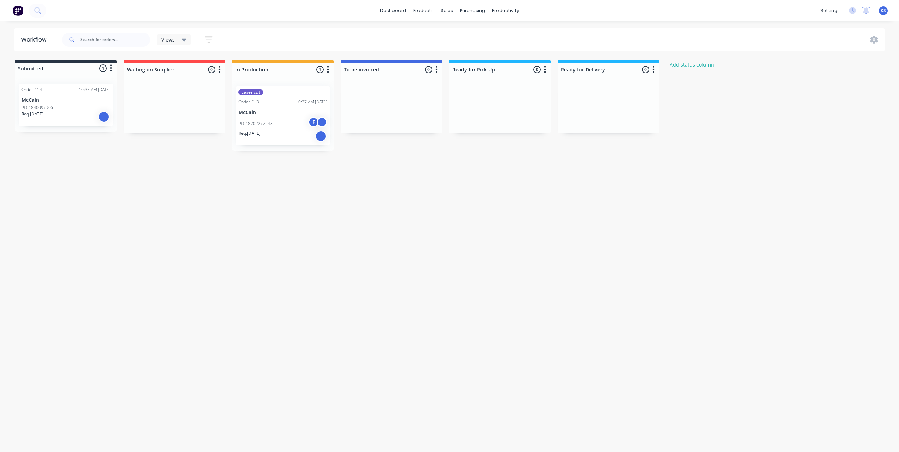
click at [257, 92] on div "Laser cut" at bounding box center [251, 92] width 25 height 6
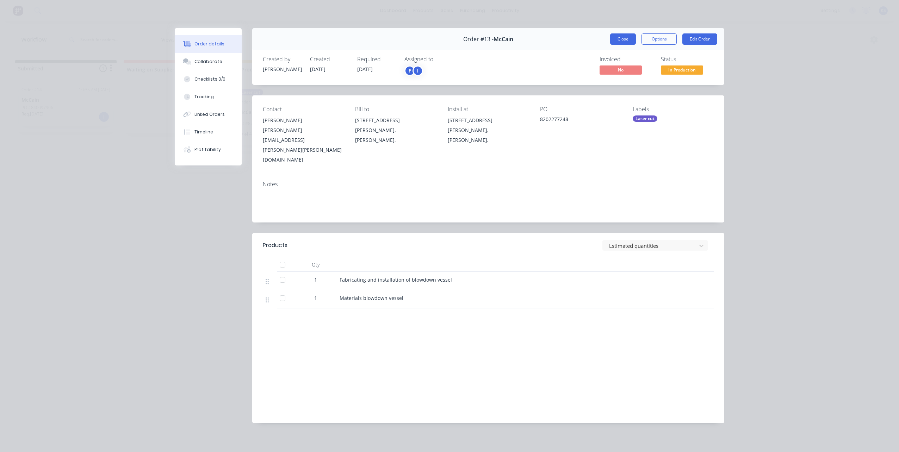
click at [623, 39] on button "Close" at bounding box center [623, 38] width 26 height 11
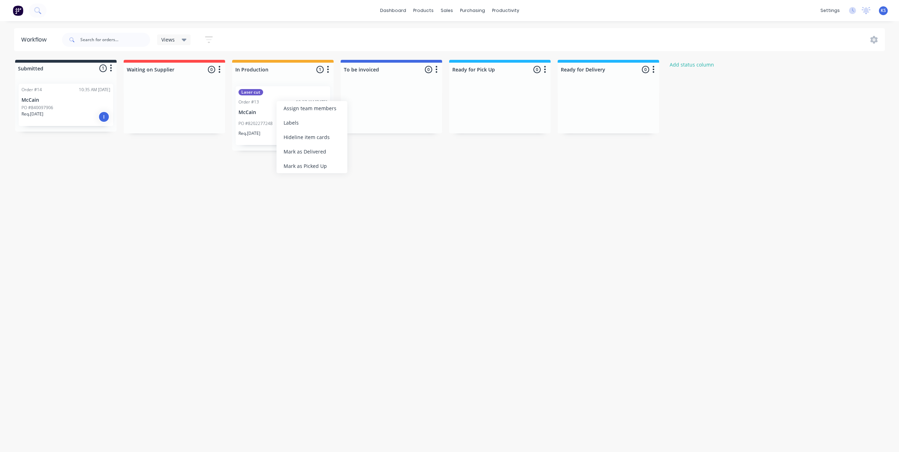
click at [548, 188] on div "Workflow Views Save new view None (Default) edit Show/Hide statuses Show line i…" at bounding box center [449, 233] width 899 height 410
click at [455, 35] on div at bounding box center [451, 34] width 11 height 6
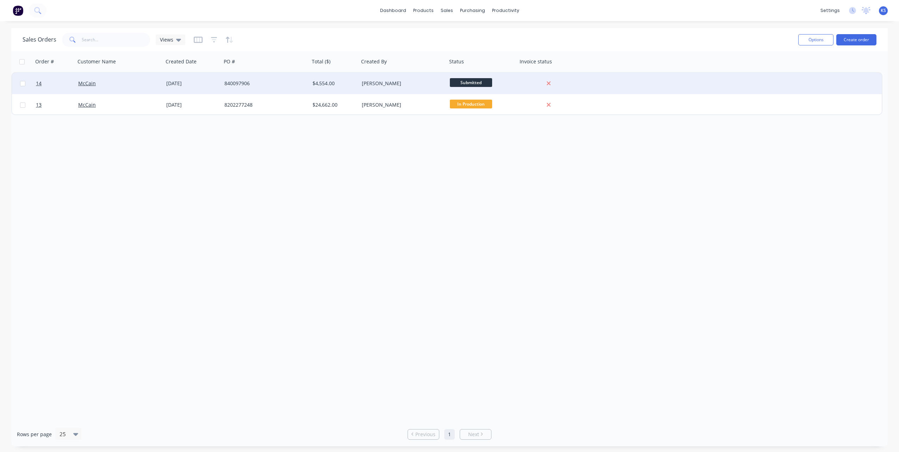
click at [209, 85] on div "[DATE]" at bounding box center [192, 83] width 53 height 7
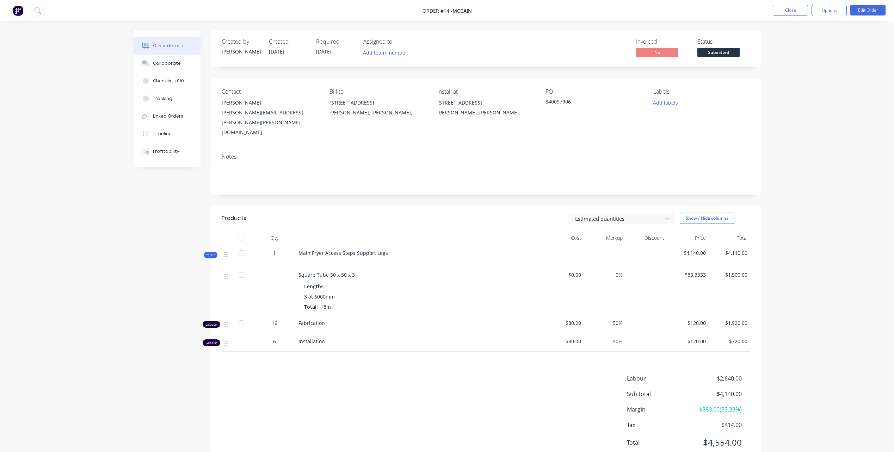
click at [820, 4] on nav "Order #14 - McCain Close Options Edit Order" at bounding box center [447, 10] width 894 height 21
click at [824, 11] on button "Options" at bounding box center [829, 10] width 35 height 11
click at [803, 90] on div "Work Order" at bounding box center [808, 85] width 65 height 10
click at [804, 69] on div "Without pricing" at bounding box center [808, 71] width 65 height 10
click at [802, 82] on div "Work Order" at bounding box center [808, 85] width 65 height 10
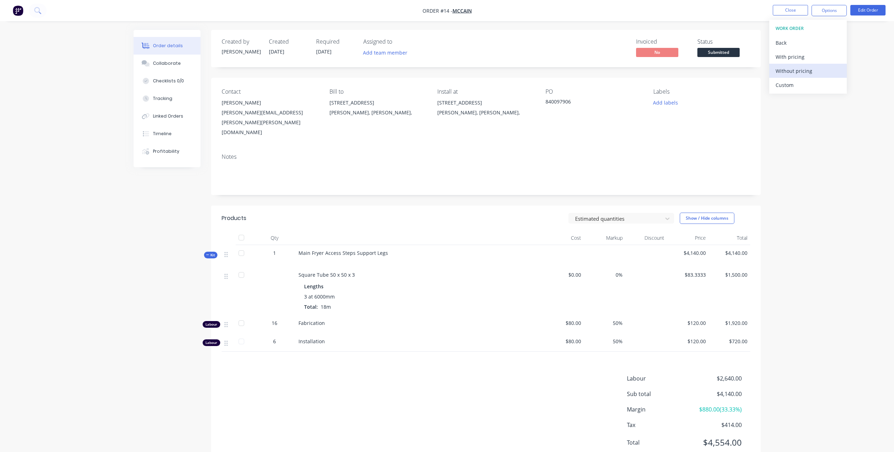
click at [806, 68] on div "Without pricing" at bounding box center [808, 71] width 65 height 10
click at [267, 103] on div "Jake Osborne, Site Manager" at bounding box center [270, 103] width 97 height 10
click at [823, 9] on button "Options" at bounding box center [829, 10] width 35 height 11
click at [795, 85] on div "Work Order" at bounding box center [808, 85] width 65 height 10
click at [790, 71] on div "Without pricing" at bounding box center [808, 71] width 65 height 10
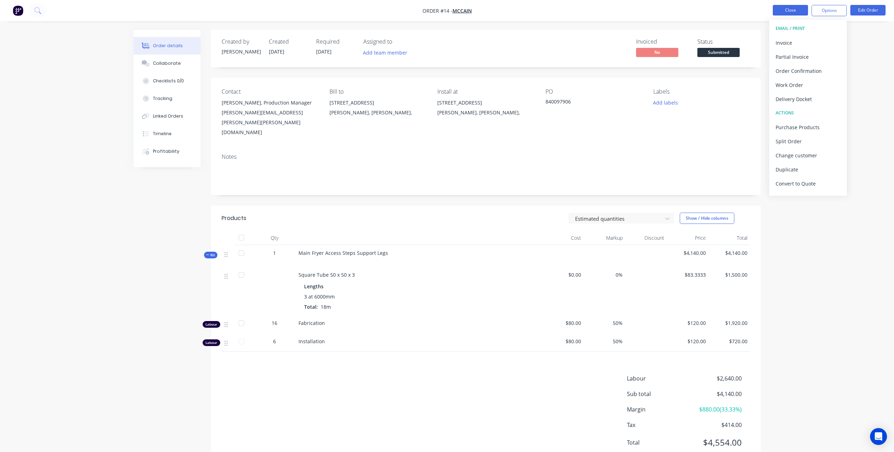
click at [795, 11] on button "Close" at bounding box center [790, 10] width 35 height 11
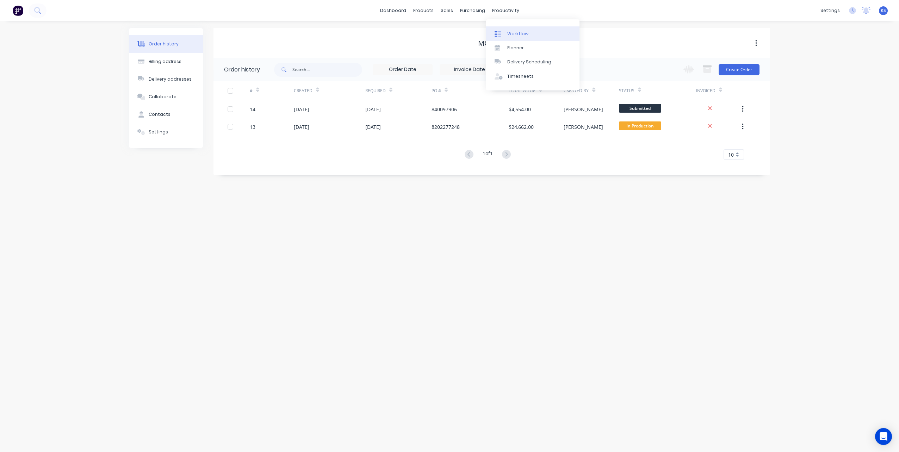
click at [517, 33] on div "Workflow" at bounding box center [517, 34] width 21 height 6
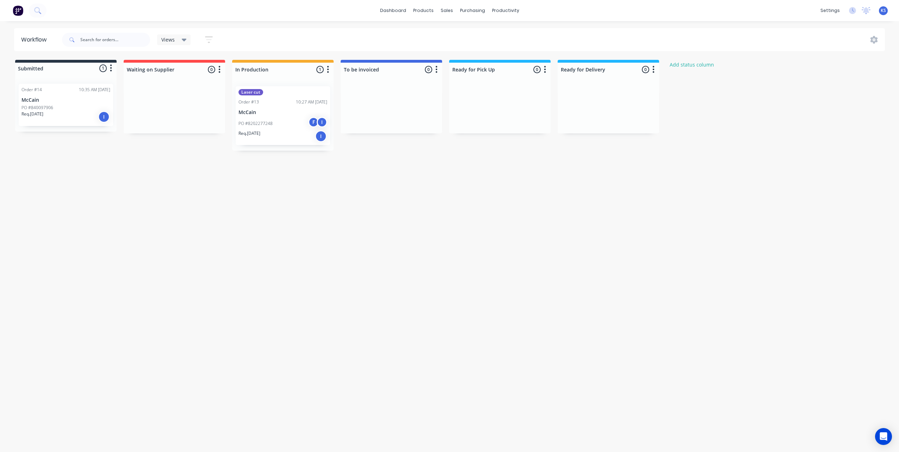
click at [329, 70] on icon "button" at bounding box center [328, 69] width 2 height 9
click at [302, 83] on button "Status colour" at bounding box center [297, 85] width 70 height 12
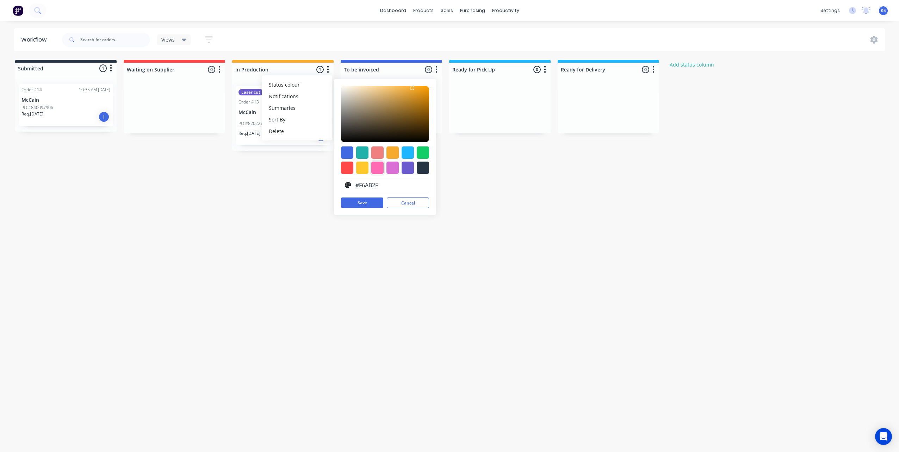
click at [380, 171] on div at bounding box center [377, 168] width 12 height 12
type input "#FF69B4"
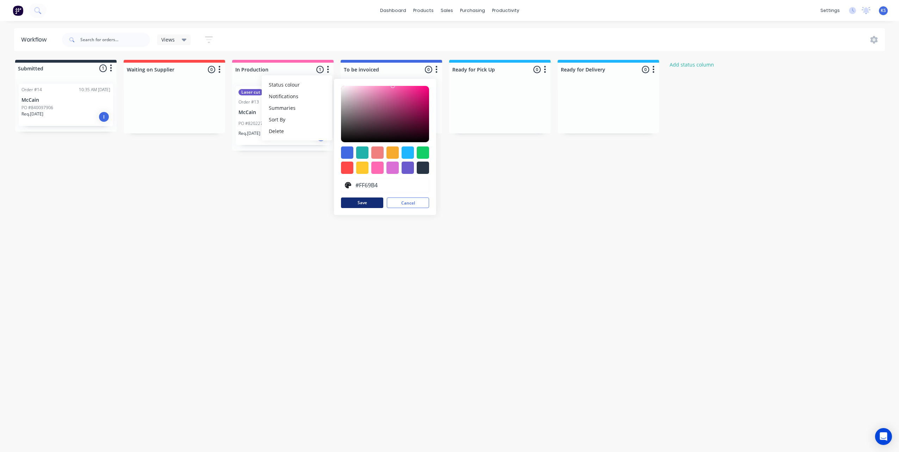
click at [352, 203] on button "Save" at bounding box center [362, 203] width 42 height 11
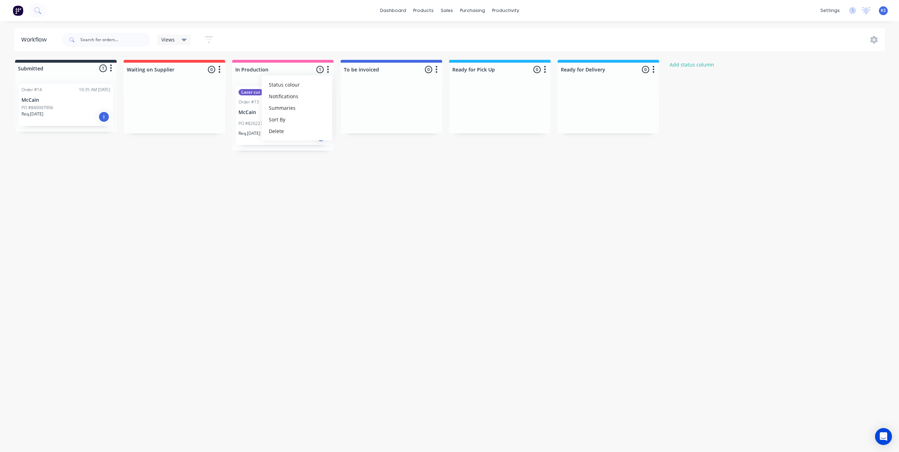
click at [346, 160] on div "Workflow Views Save new view None (Default) edit Show/Hide statuses Show line i…" at bounding box center [449, 233] width 899 height 410
click at [461, 36] on div "Sales Orders" at bounding box center [472, 34] width 29 height 6
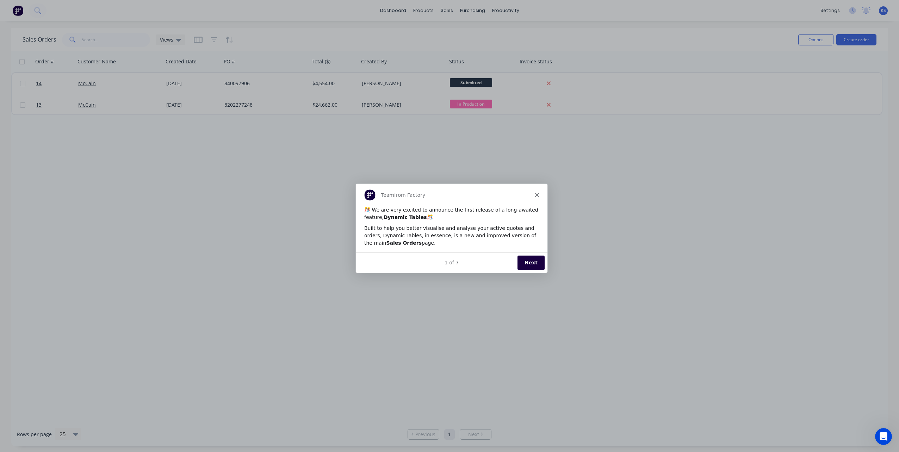
click at [537, 193] on icon "Close" at bounding box center [537, 194] width 4 height 4
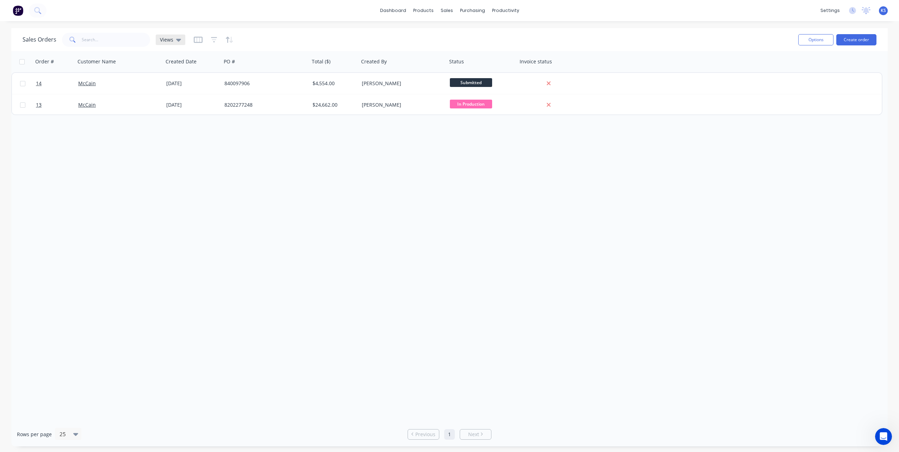
click at [169, 37] on span "Views" at bounding box center [166, 39] width 13 height 7
click at [198, 40] on icon "button" at bounding box center [198, 39] width 9 height 7
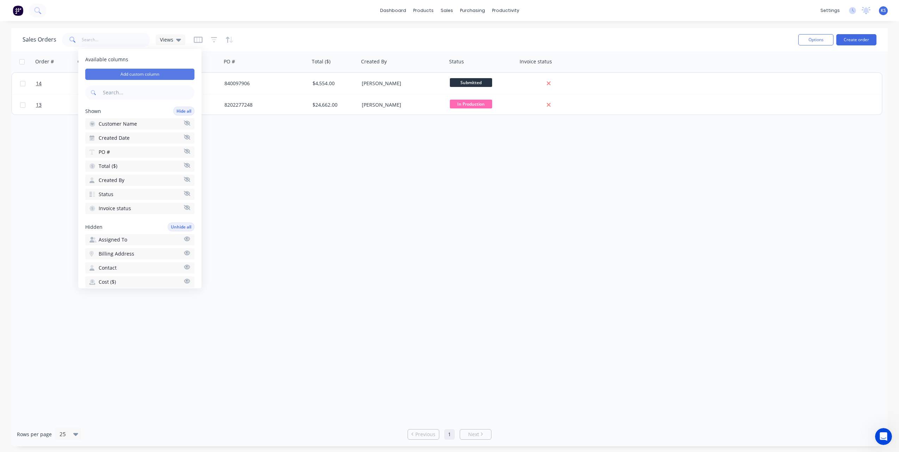
click at [162, 73] on button "Add custom column" at bounding box center [139, 74] width 109 height 11
type input "Work Order Number"
click at [252, 78] on div at bounding box center [254, 77] width 95 height 9
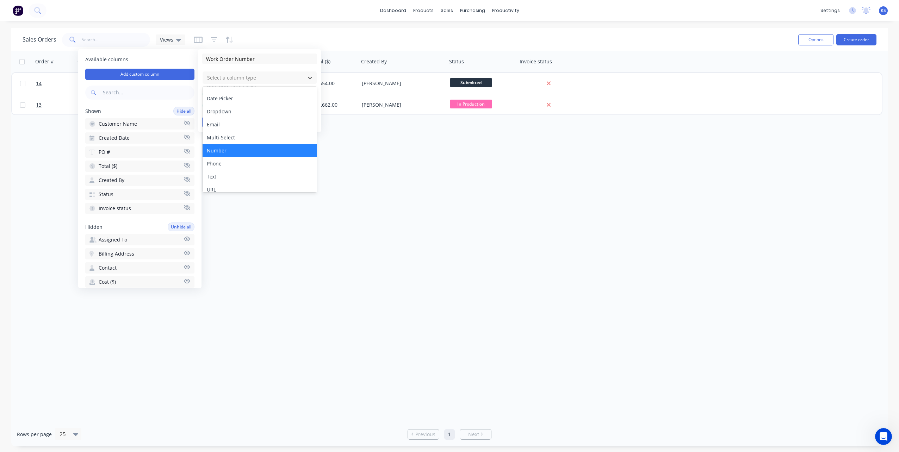
click at [227, 153] on div "Number" at bounding box center [260, 150] width 114 height 13
click at [241, 148] on button "Save" at bounding box center [230, 150] width 56 height 11
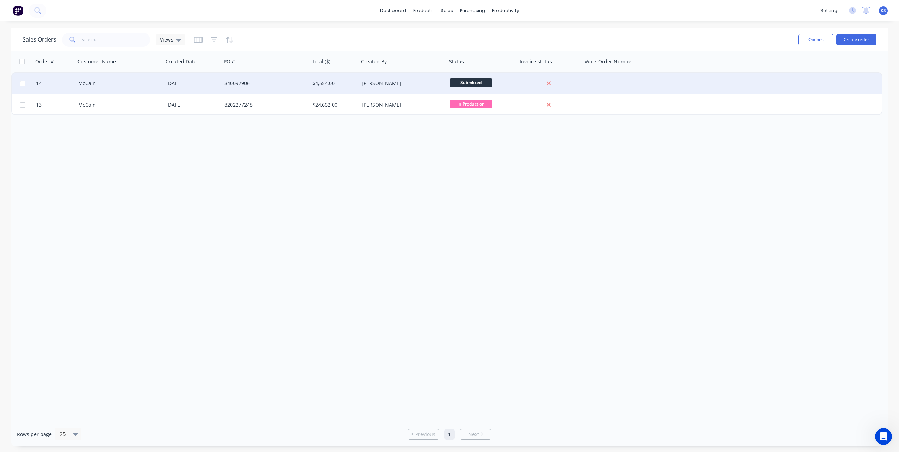
click at [602, 82] on div at bounding box center [624, 83] width 82 height 21
type input "5008"
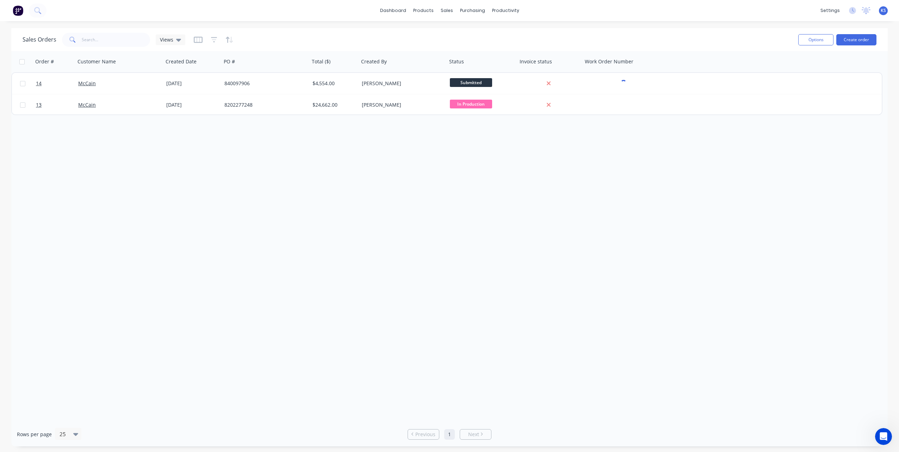
click at [618, 124] on div "Order # Customer Name Created Date PO # Total ($) Created By Status Invoice sta…" at bounding box center [449, 236] width 877 height 371
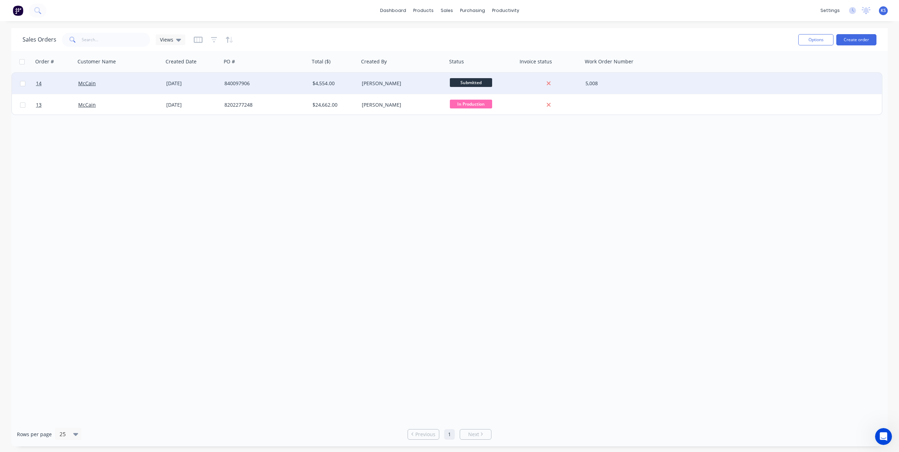
click at [598, 86] on div "5,008" at bounding box center [622, 83] width 72 height 7
click at [573, 137] on div "Order # Customer Name Created Date PO # Total ($) Created By Status Invoice sta…" at bounding box center [449, 236] width 877 height 371
click at [41, 83] on span "14" at bounding box center [39, 83] width 6 height 7
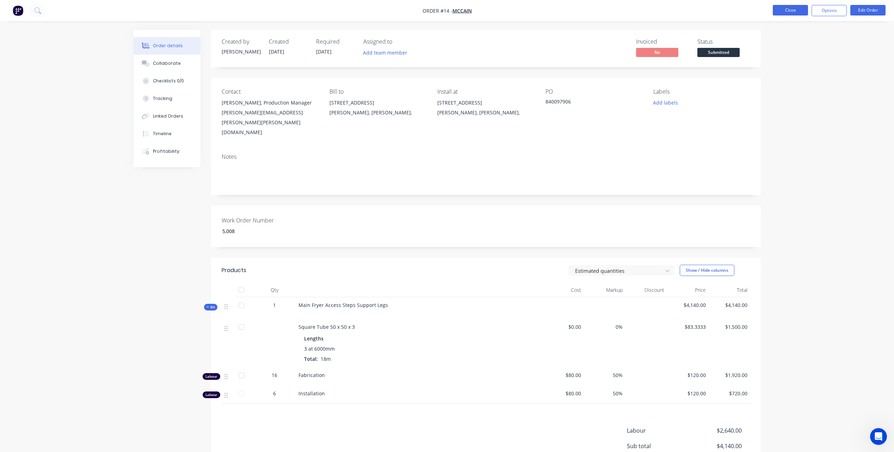
click at [782, 13] on button "Close" at bounding box center [790, 10] width 35 height 11
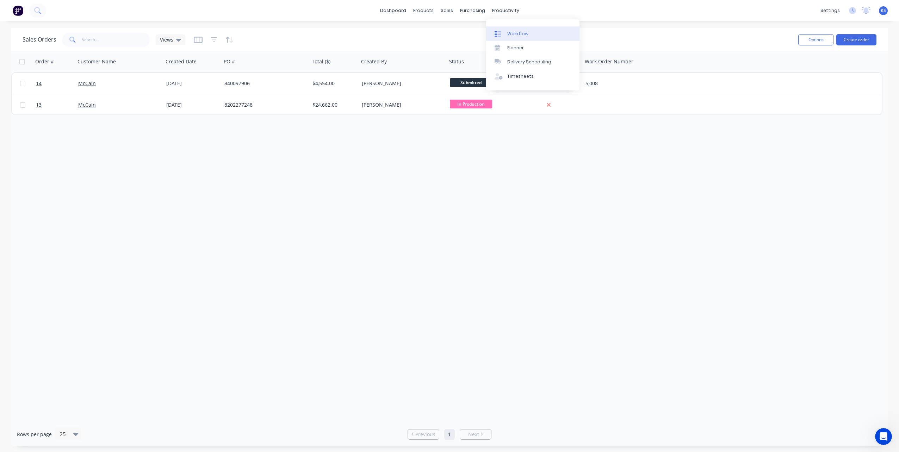
click at [516, 35] on div "Workflow" at bounding box center [517, 34] width 21 height 6
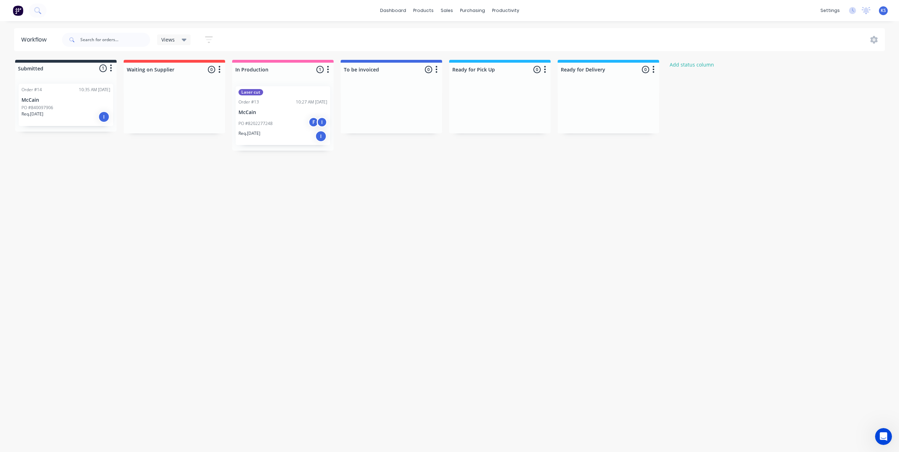
click at [41, 93] on div "Order #14 10:35 AM [DATE] McCain PO #840097906 Req. [DATE] I" at bounding box center [66, 105] width 94 height 42
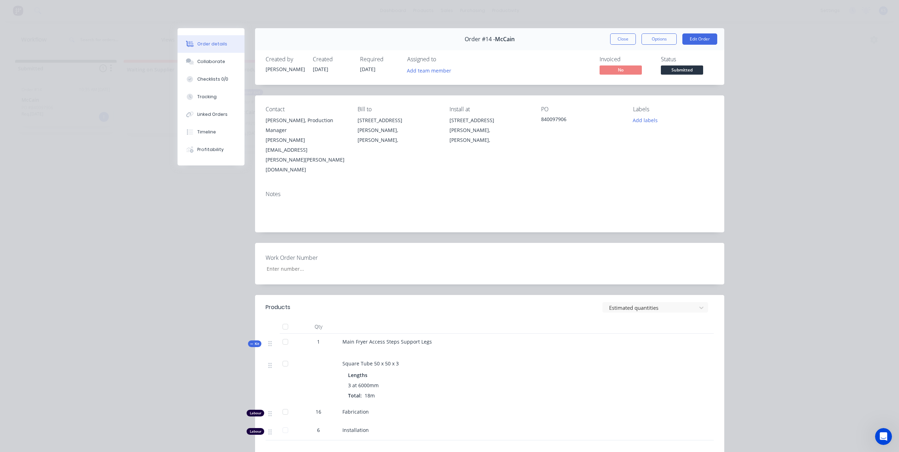
type input "5,008"
click at [612, 26] on div "Order details Collaborate Checklists 0/0 Tracking Linked Orders Timeline Profit…" at bounding box center [449, 226] width 899 height 452
click at [621, 42] on button "Close" at bounding box center [623, 38] width 26 height 11
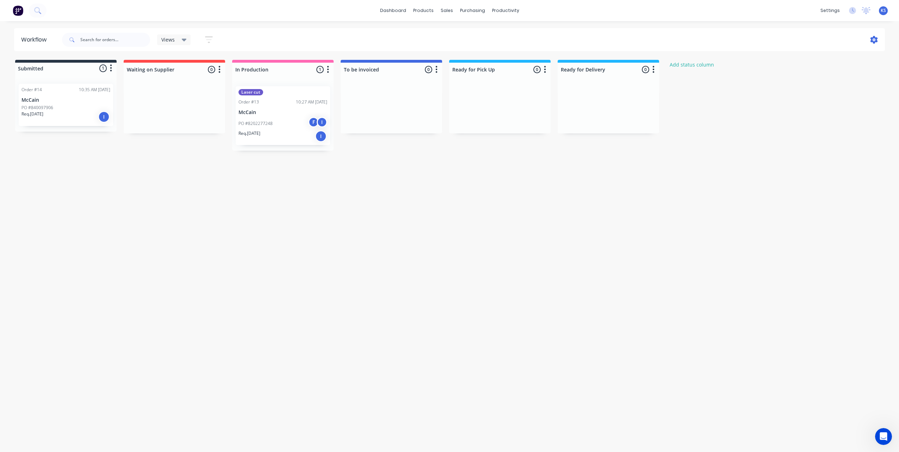
click at [872, 43] on icon at bounding box center [874, 40] width 8 height 8
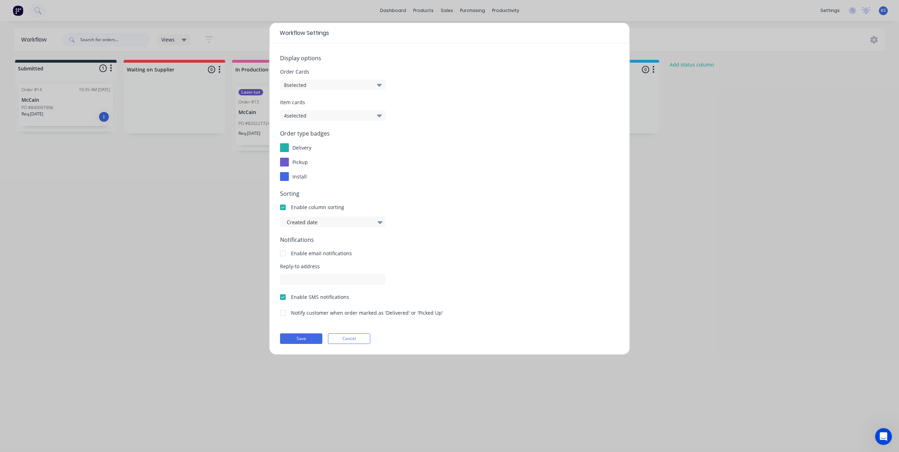
click at [315, 85] on button "8 selected" at bounding box center [333, 85] width 106 height 11
click at [296, 229] on label "Notes" at bounding box center [295, 230] width 12 height 6
click at [289, 227] on input "Notes" at bounding box center [289, 227] width 0 height 0
click at [305, 340] on button "Save" at bounding box center [301, 339] width 42 height 11
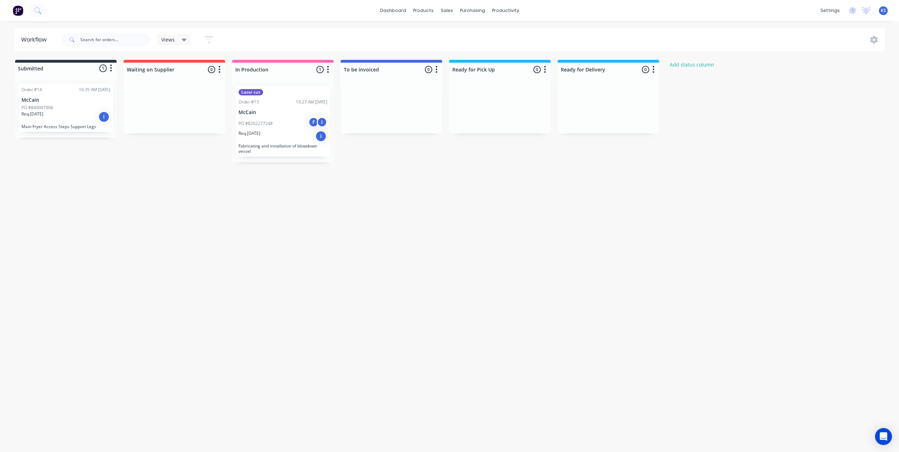
click at [23, 88] on div "Order #14" at bounding box center [31, 90] width 20 height 6
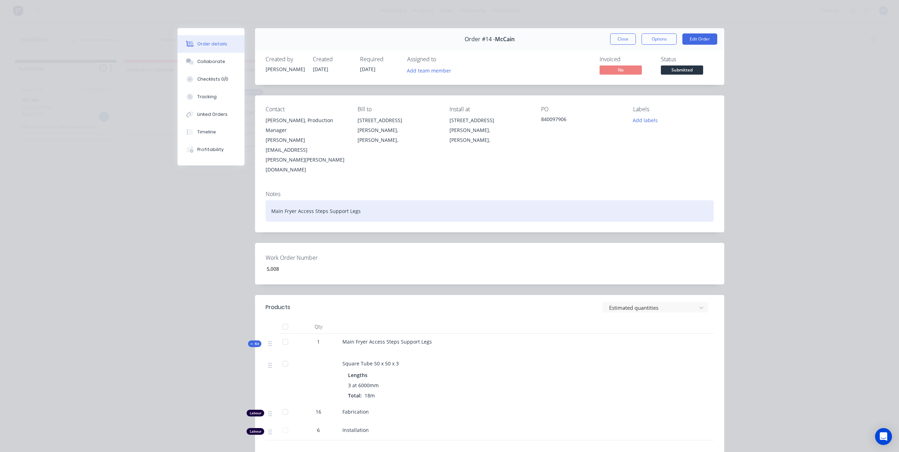
click at [362, 201] on div "Main Fryer Access Steps Support Legs" at bounding box center [490, 211] width 448 height 21
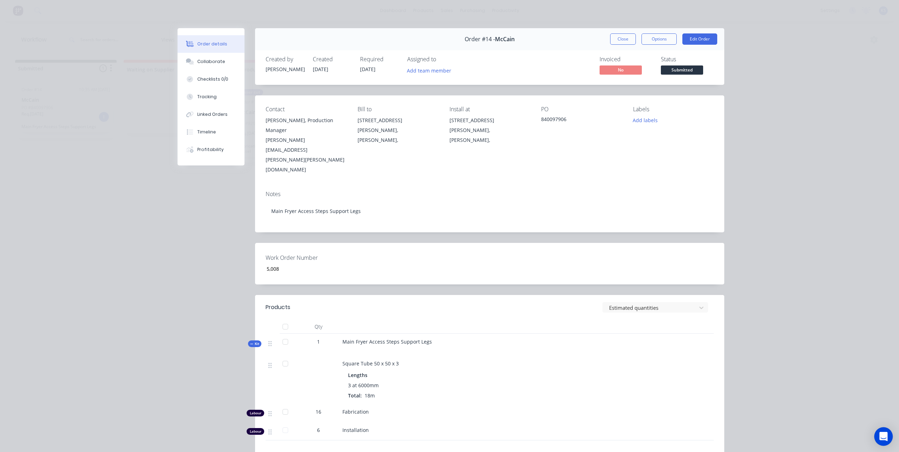
click at [883, 436] on icon "Open Intercom Messenger" at bounding box center [884, 436] width 8 height 9
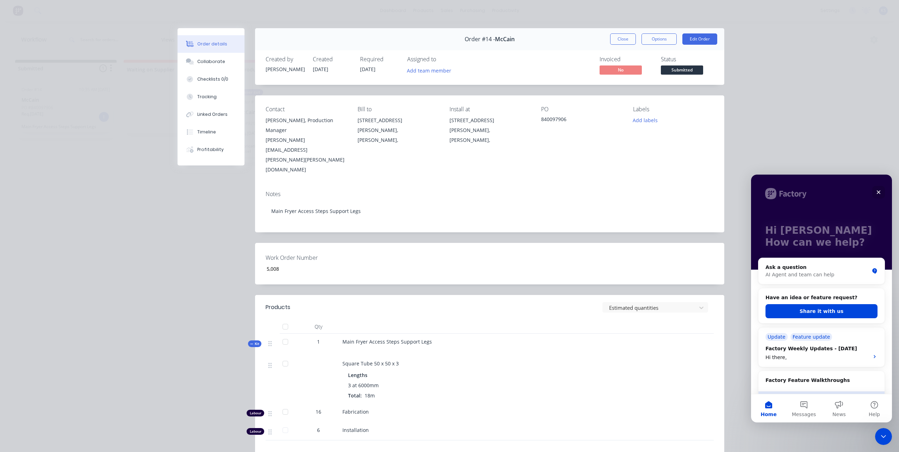
scroll to position [70, 0]
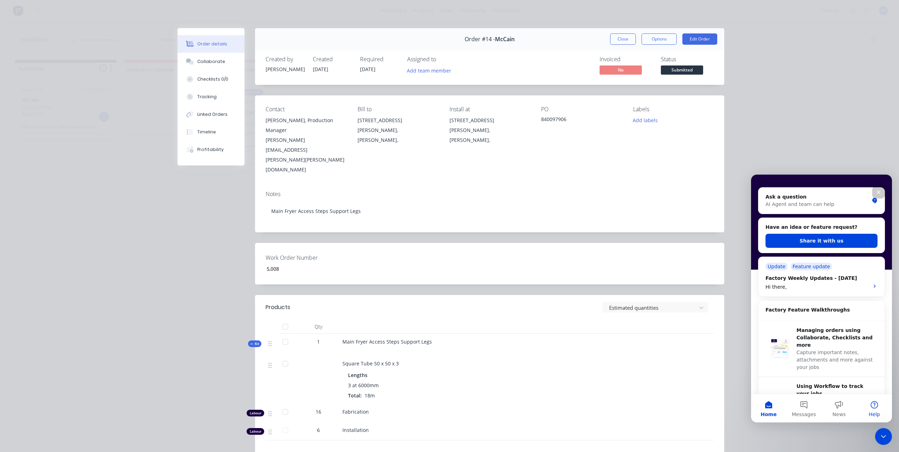
click at [876, 412] on span "Help" at bounding box center [874, 414] width 11 height 5
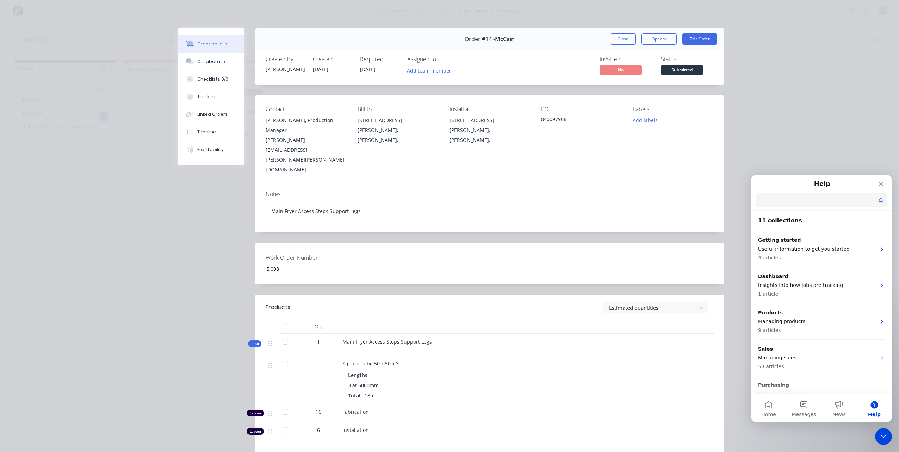
click at [800, 202] on input "Search for help" at bounding box center [821, 200] width 131 height 14
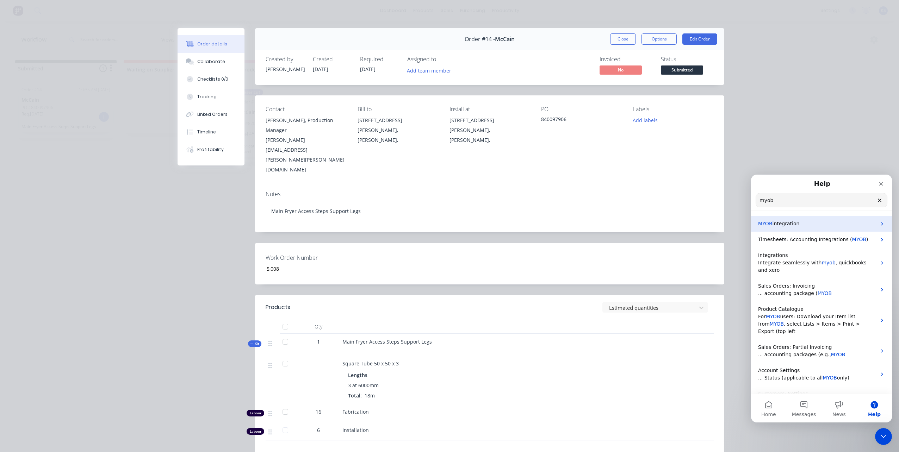
type input "myob"
click at [795, 222] on span "integration" at bounding box center [786, 224] width 27 height 6
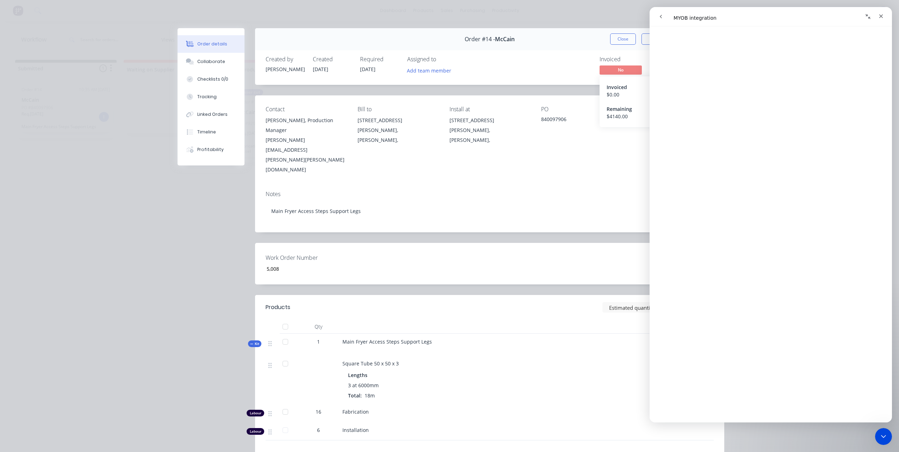
scroll to position [0, 0]
drag, startPoint x: 350, startPoint y: 24, endPoint x: 361, endPoint y: 5, distance: 21.6
click at [350, 22] on div "Order details Collaborate Checklists 0/0 Tracking Linked Orders Timeline Profit…" at bounding box center [449, 226] width 899 height 452
